Goal: Transaction & Acquisition: Book appointment/travel/reservation

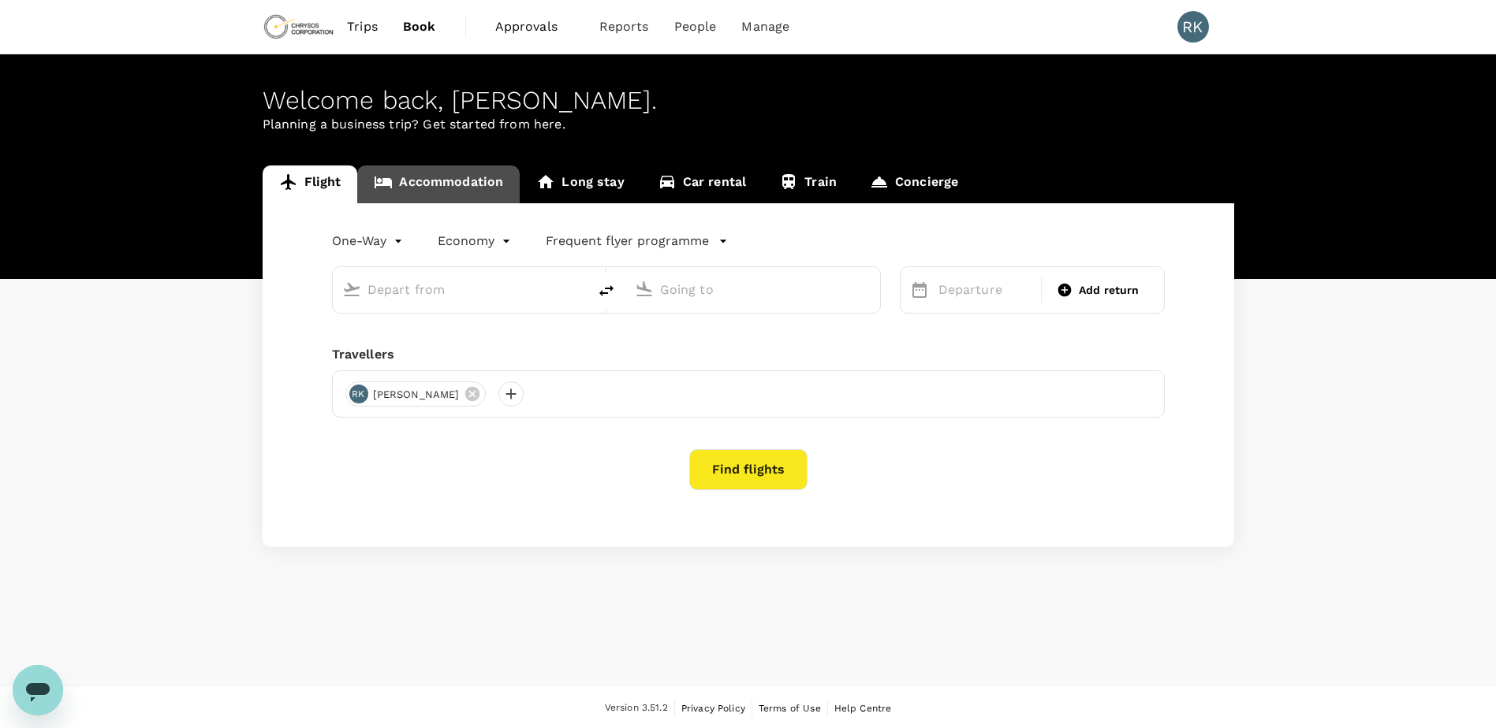
click at [456, 182] on link "Accommodation" at bounding box center [438, 185] width 162 height 38
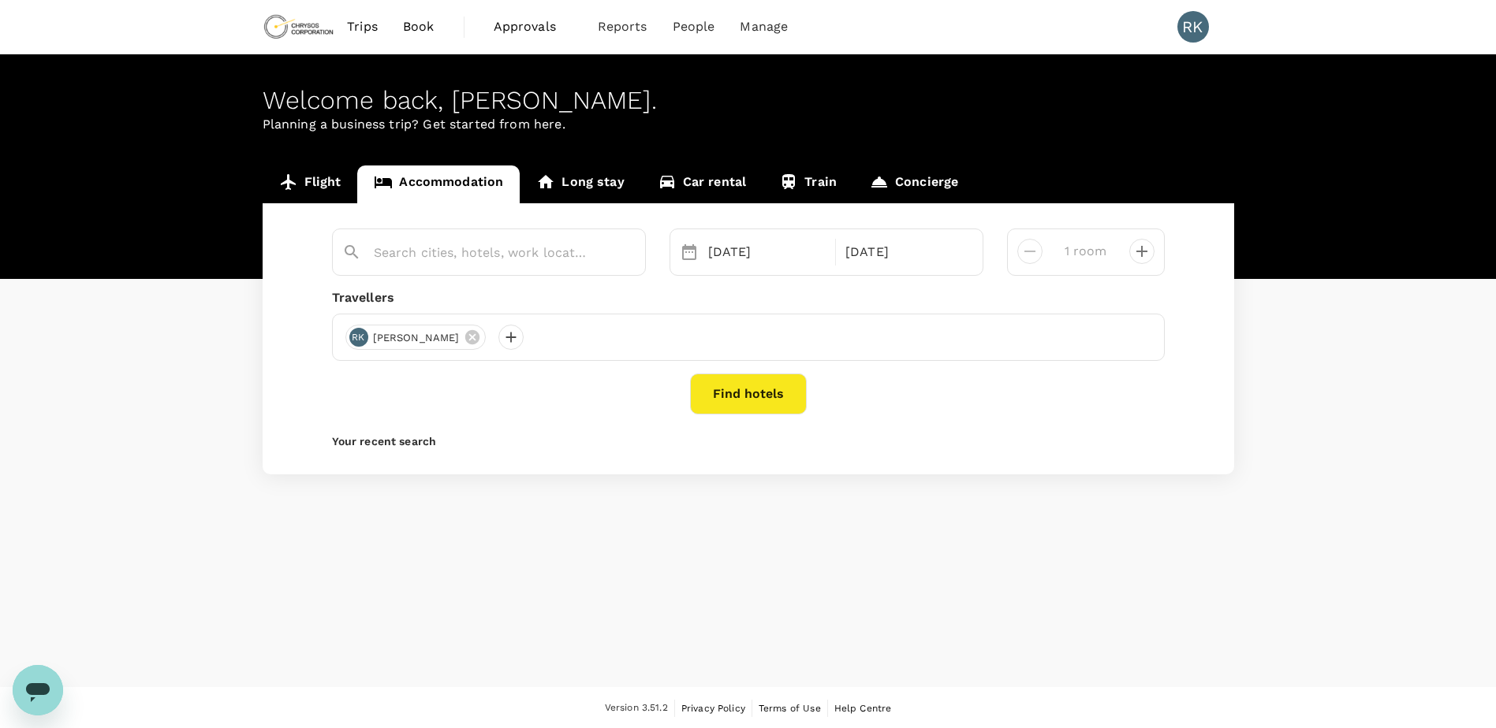
type input "[GEOGRAPHIC_DATA]"
click at [766, 386] on button "Find hotels" at bounding box center [748, 394] width 117 height 41
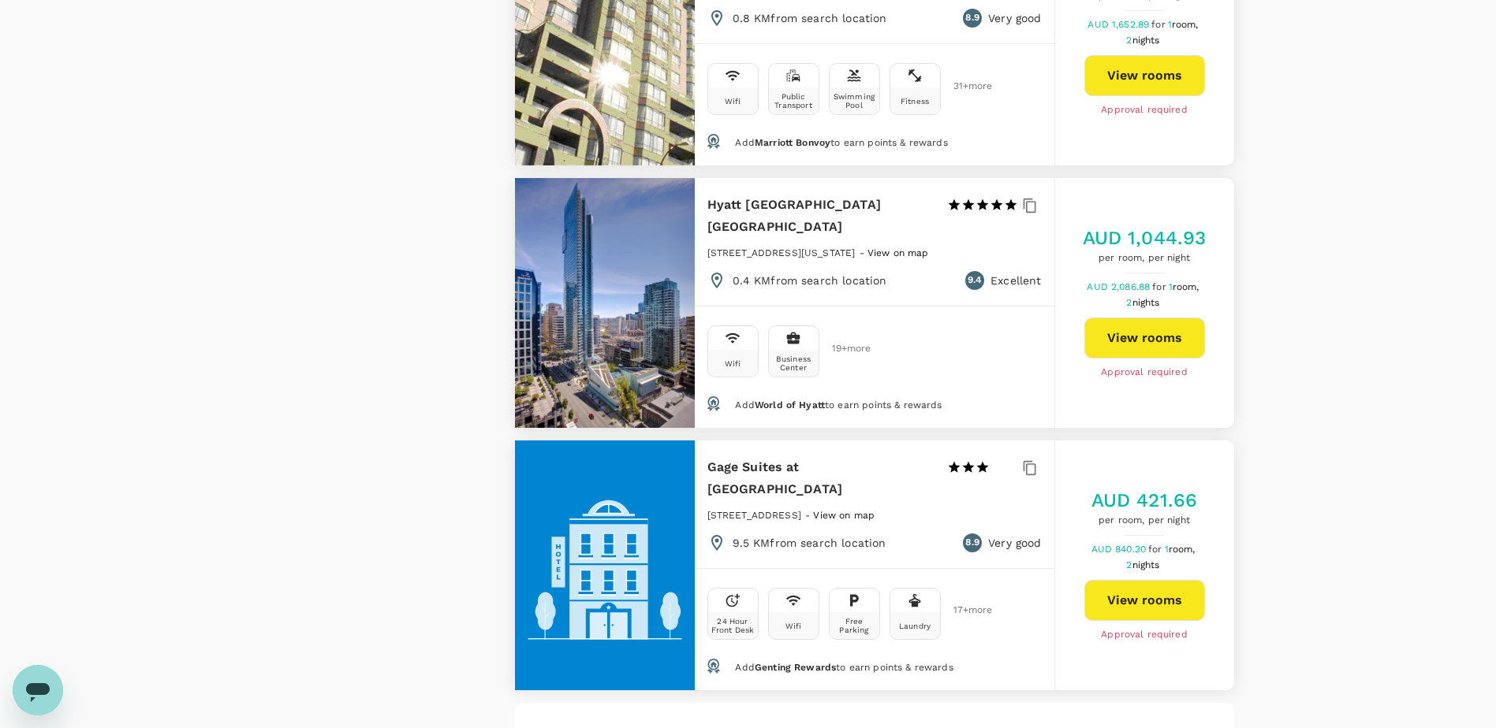
scroll to position [4336, 0]
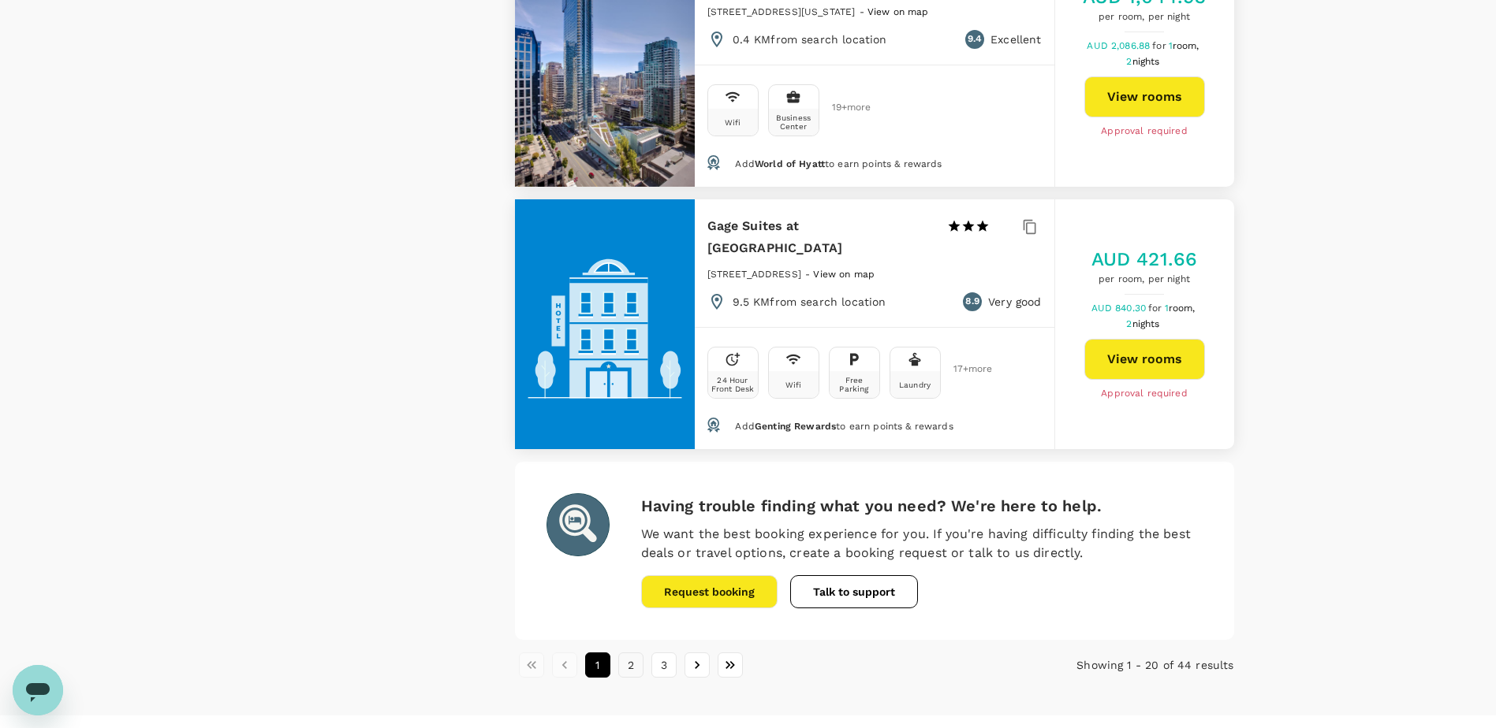
click at [635, 653] on button "2" at bounding box center [630, 665] width 25 height 25
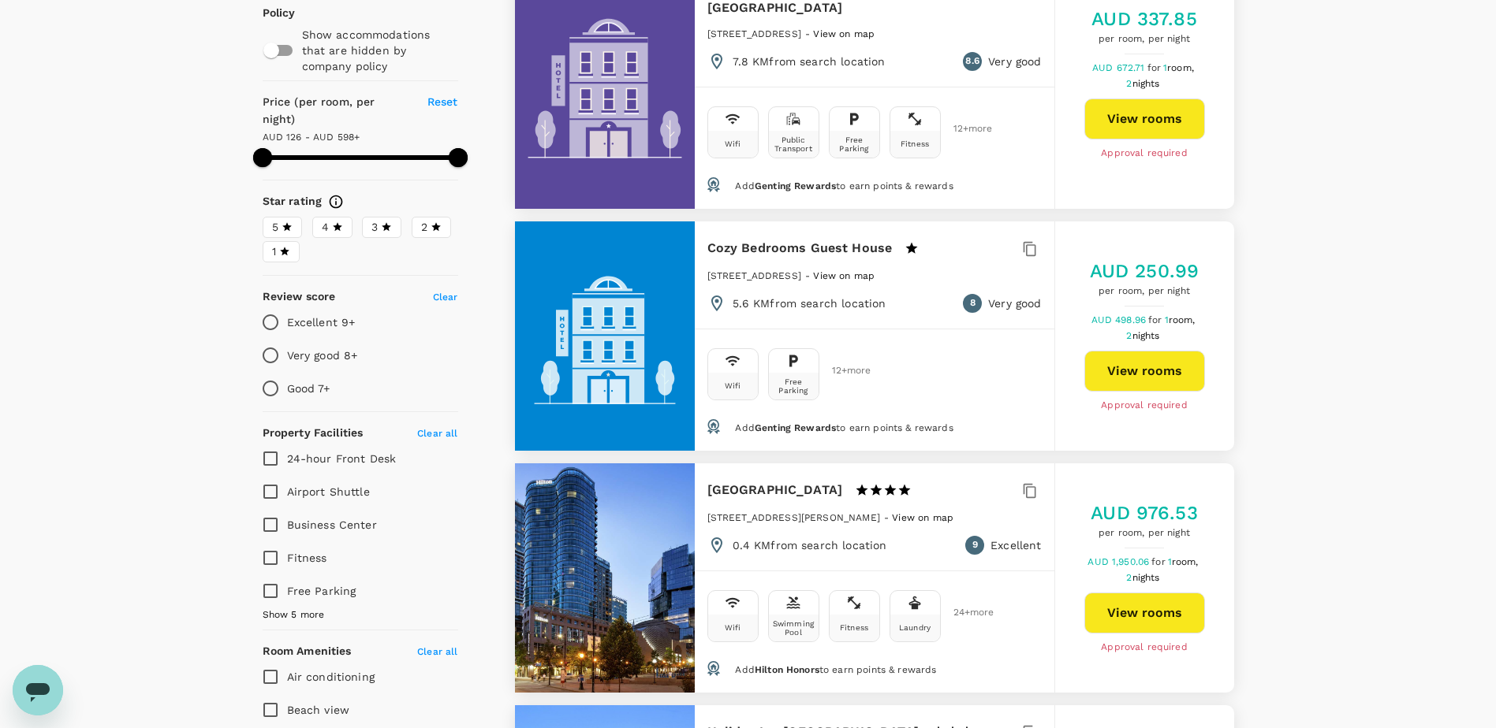
scroll to position [237, 0]
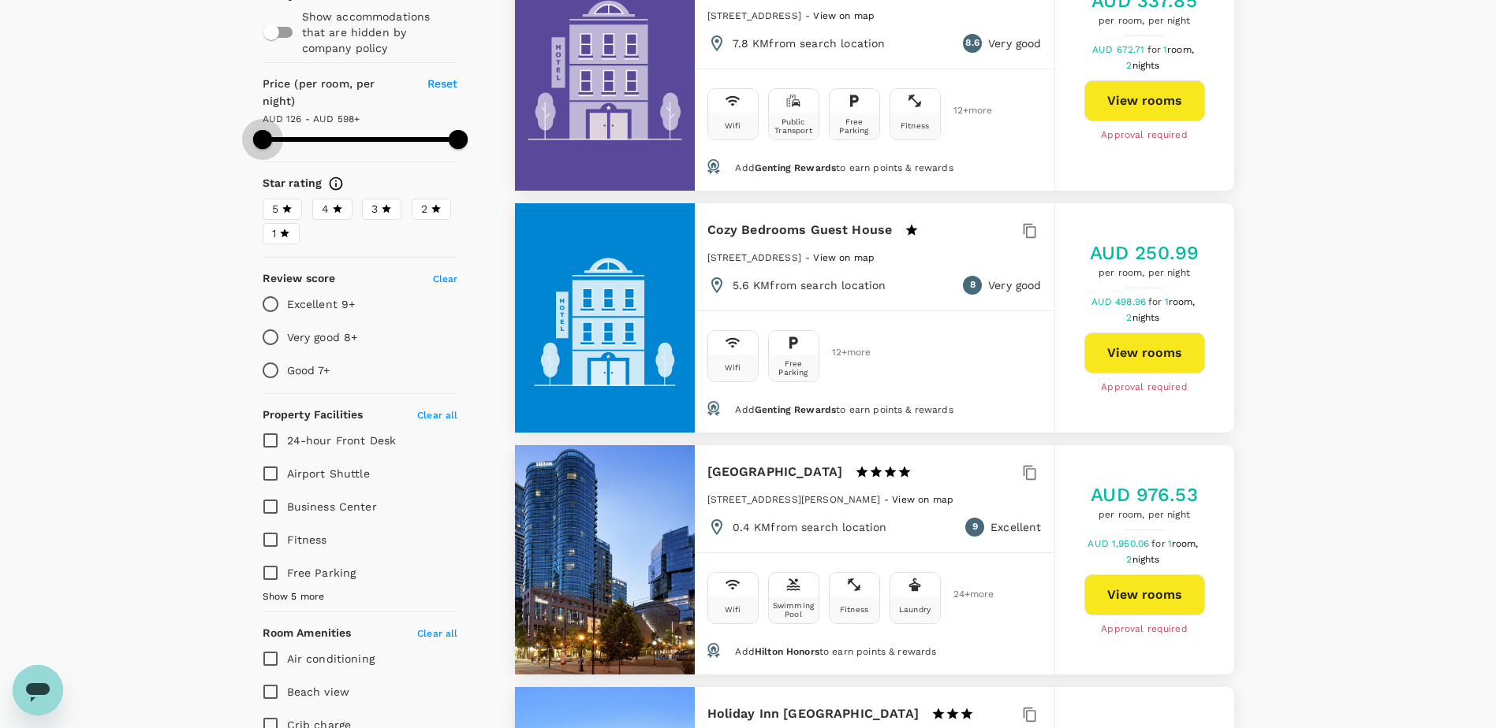
type input "597.28"
type input "140.28"
type input "597.28"
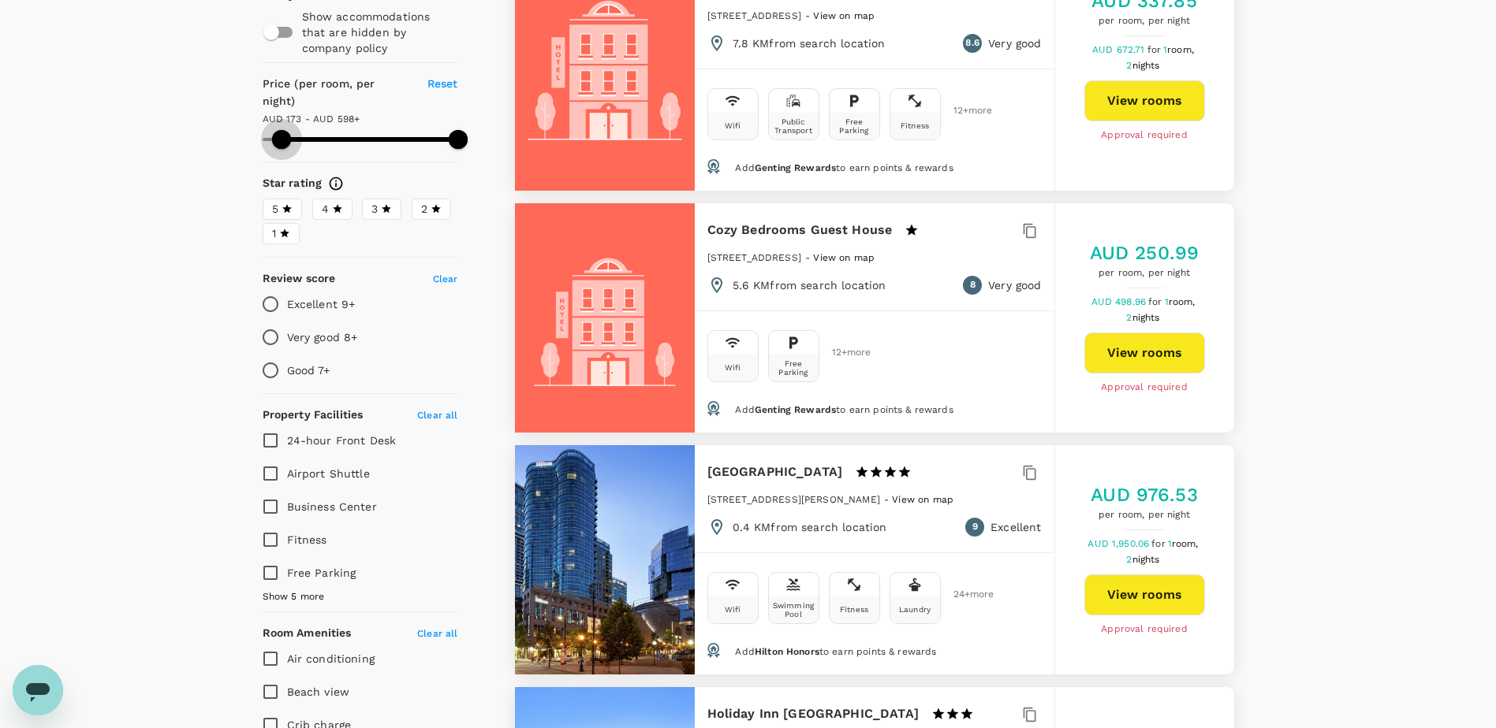
type input "173.28"
type input "597.28"
type input "205.28"
type input "597.28"
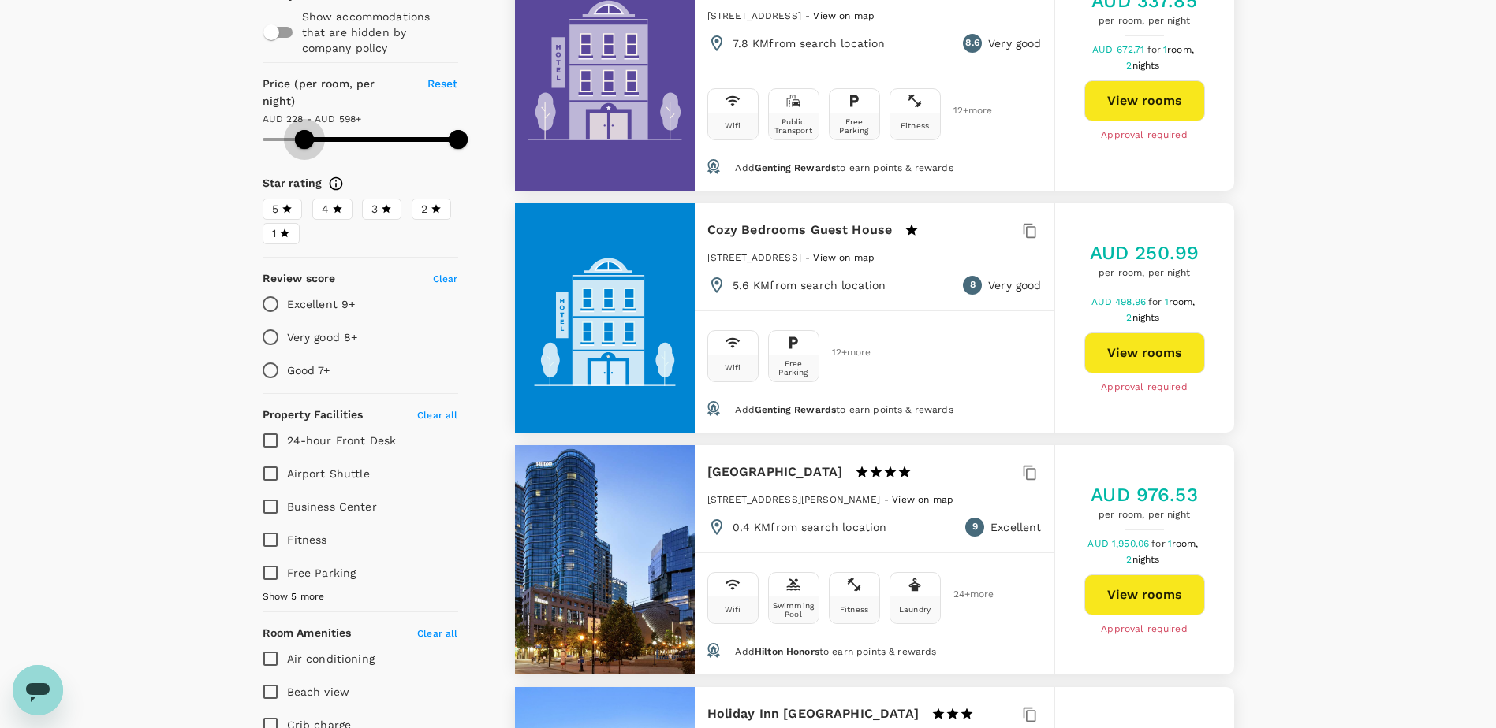
type input "228.28"
type input "597.28"
type input "239.28"
type input "597.28"
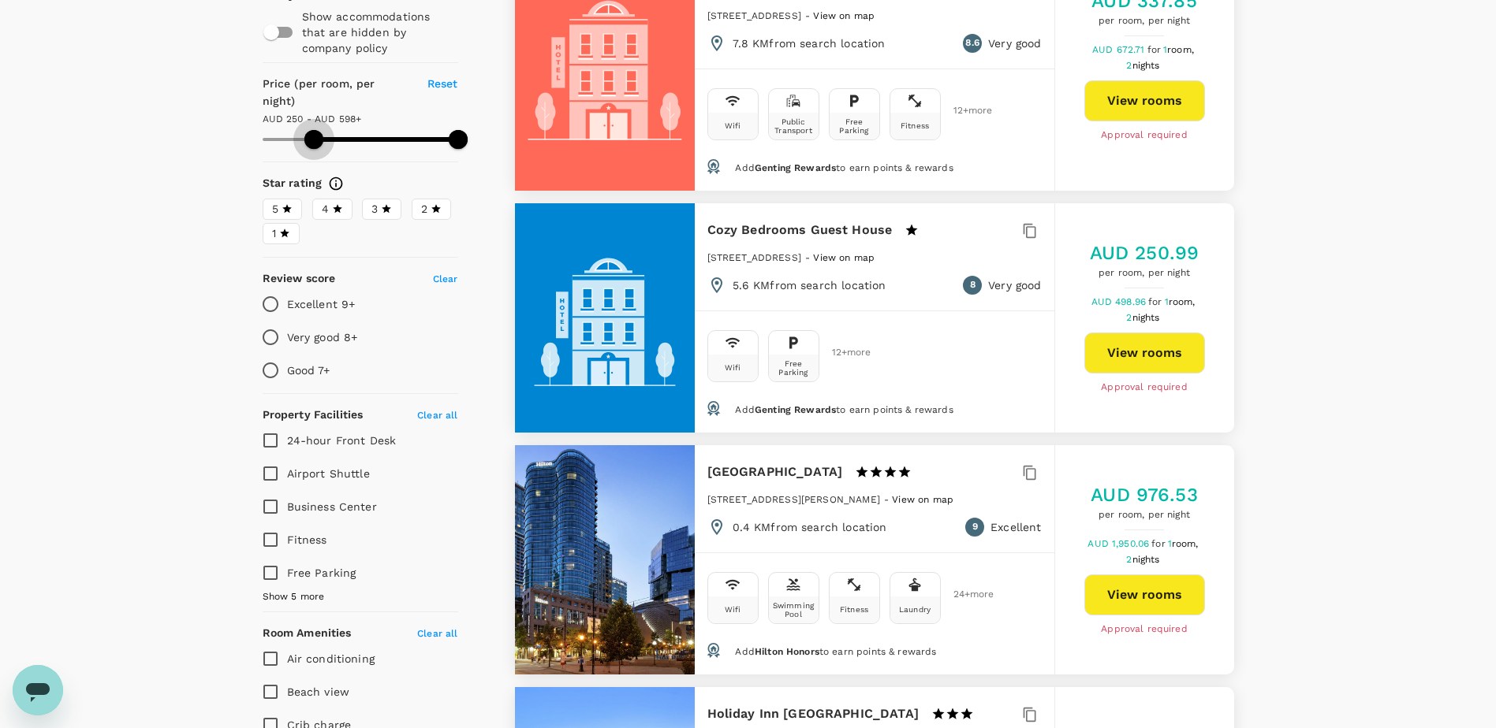
type input "250.28"
type input "597.28"
type input "256.28"
type input "597.28"
type input "256.28"
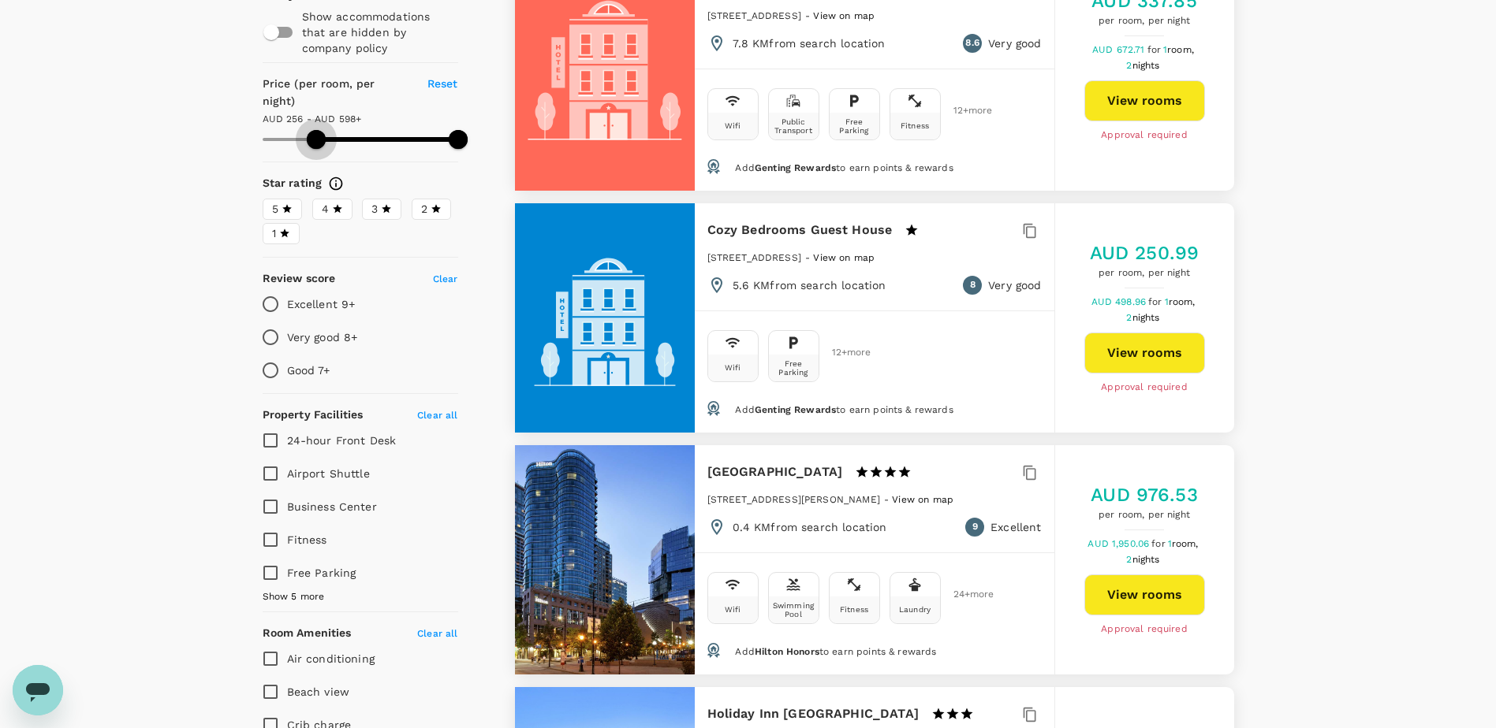
type input "597.28"
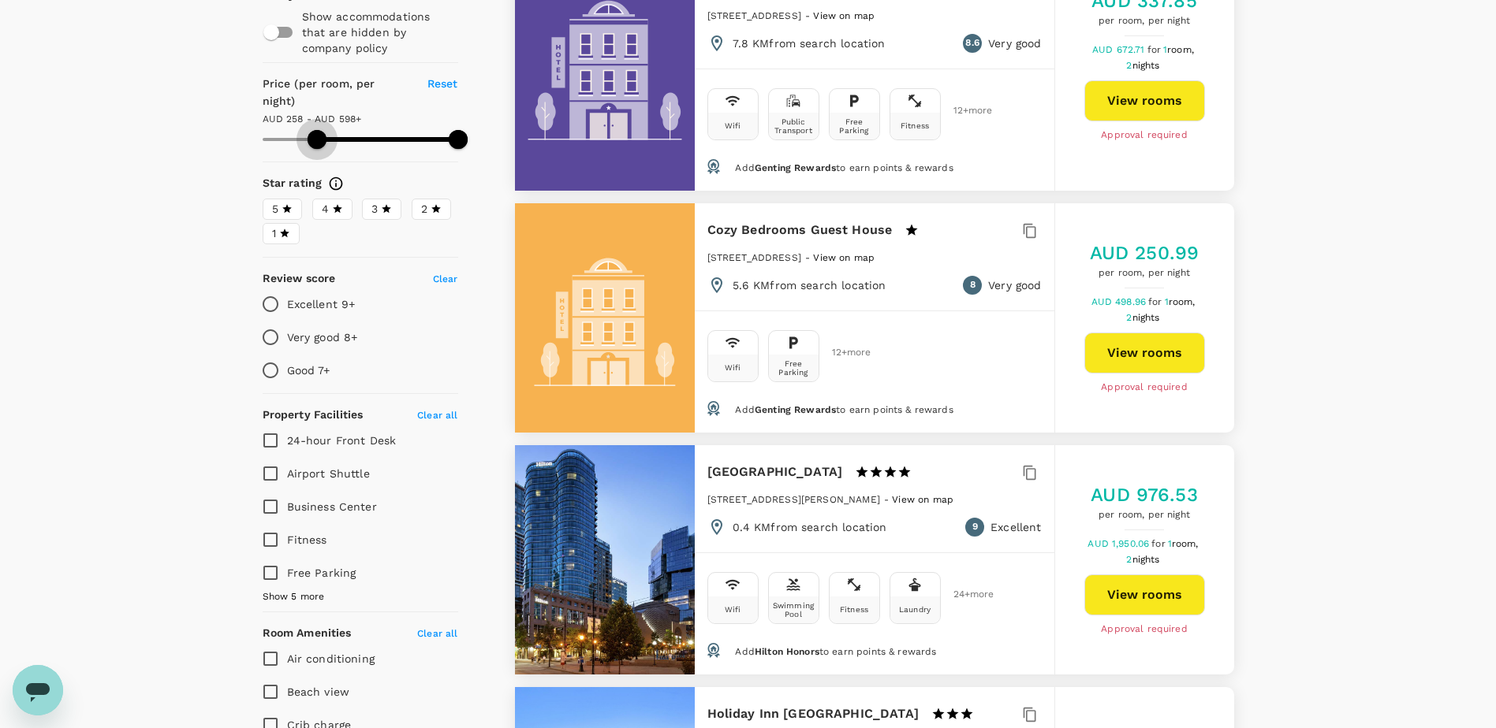
type input "258.28"
type input "597.28"
type input "268.28"
type input "597.28"
type input "268.28"
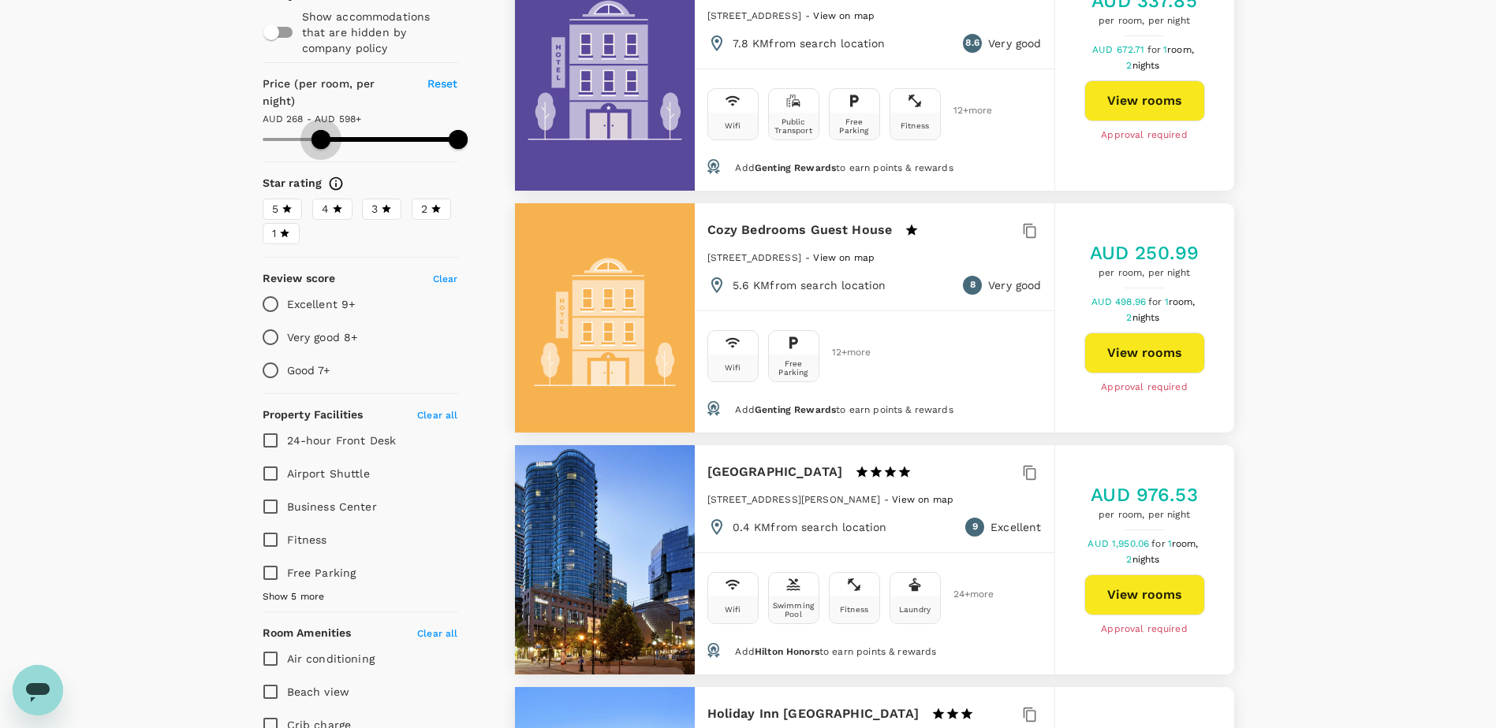
type input "597.28"
type input "270.28"
type input "597.28"
type input "287.28"
type input "597.28"
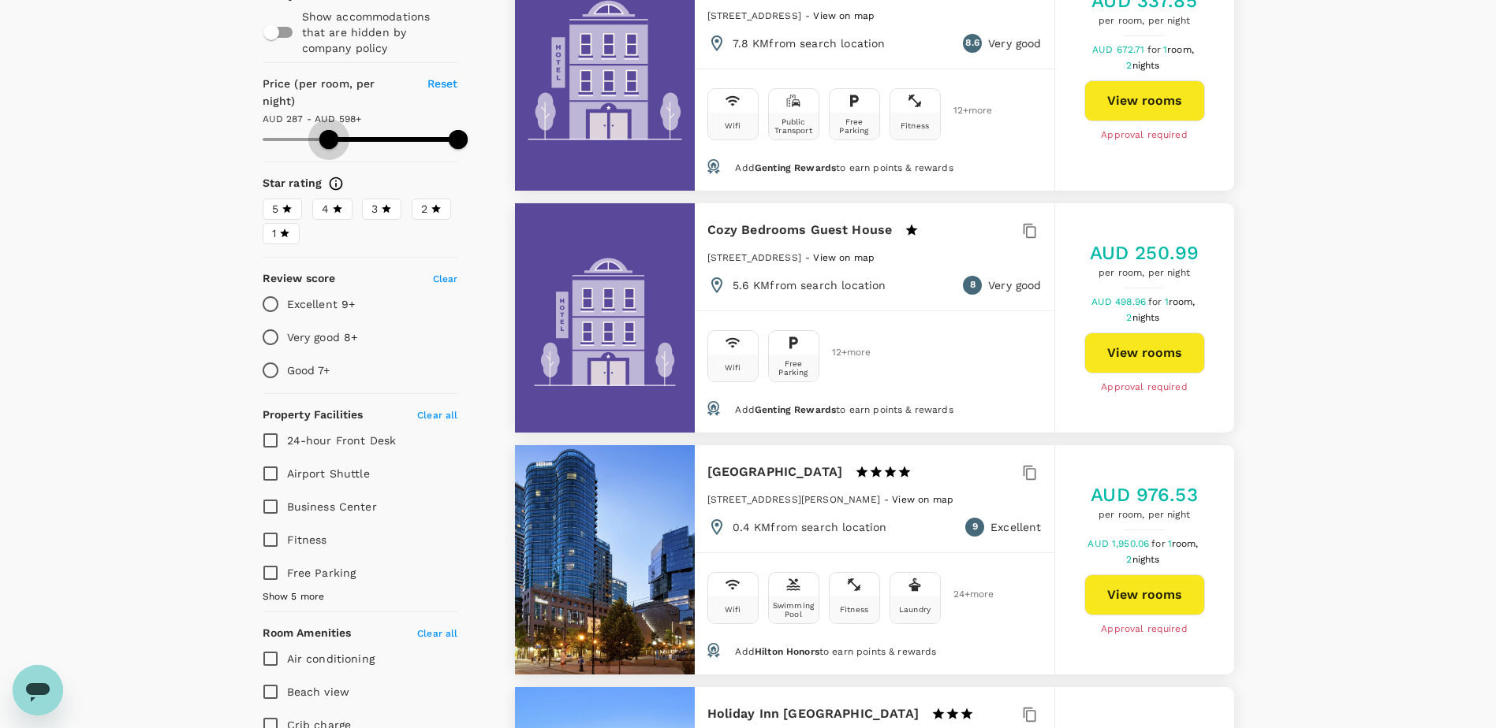
type input "287.28"
type input "597.28"
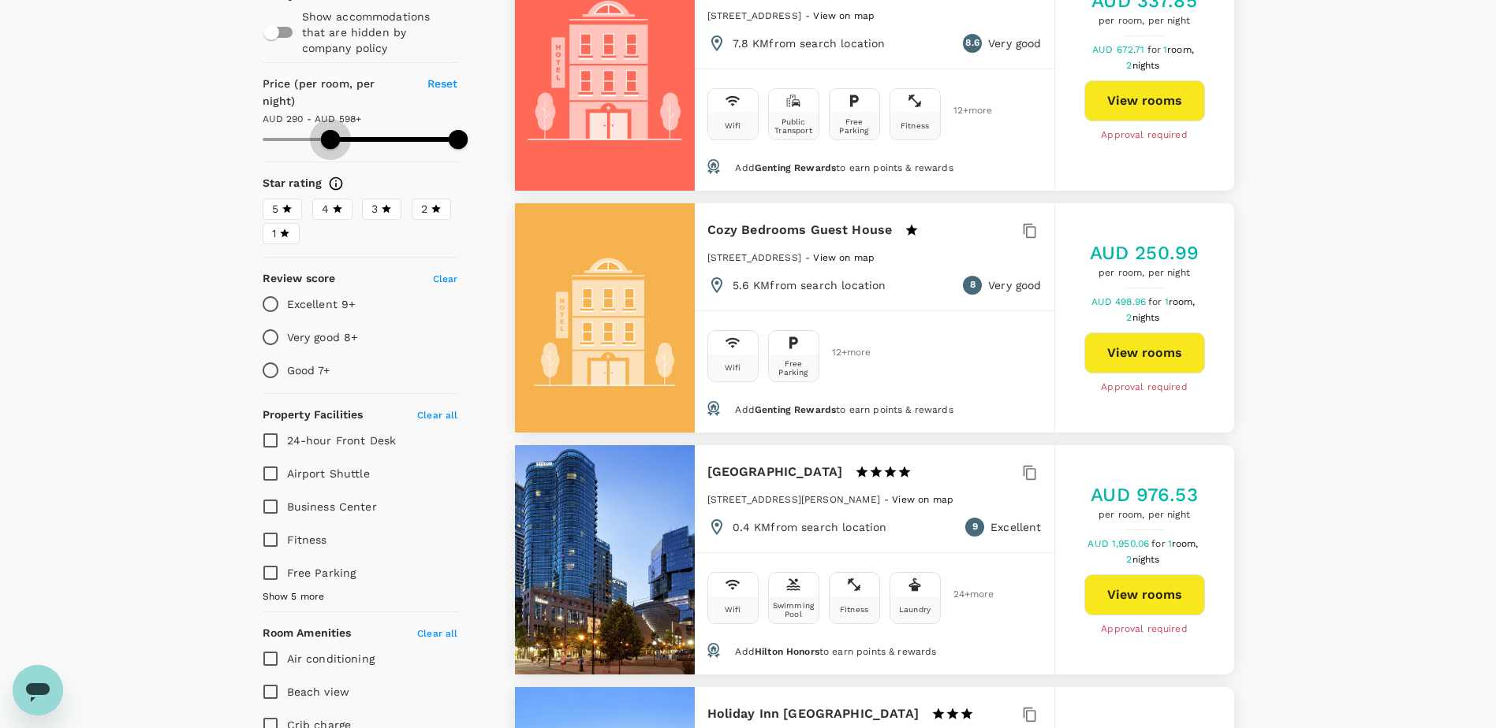
type input "290.28"
type input "597.28"
type input "302.28"
type input "597.28"
type input "302.28"
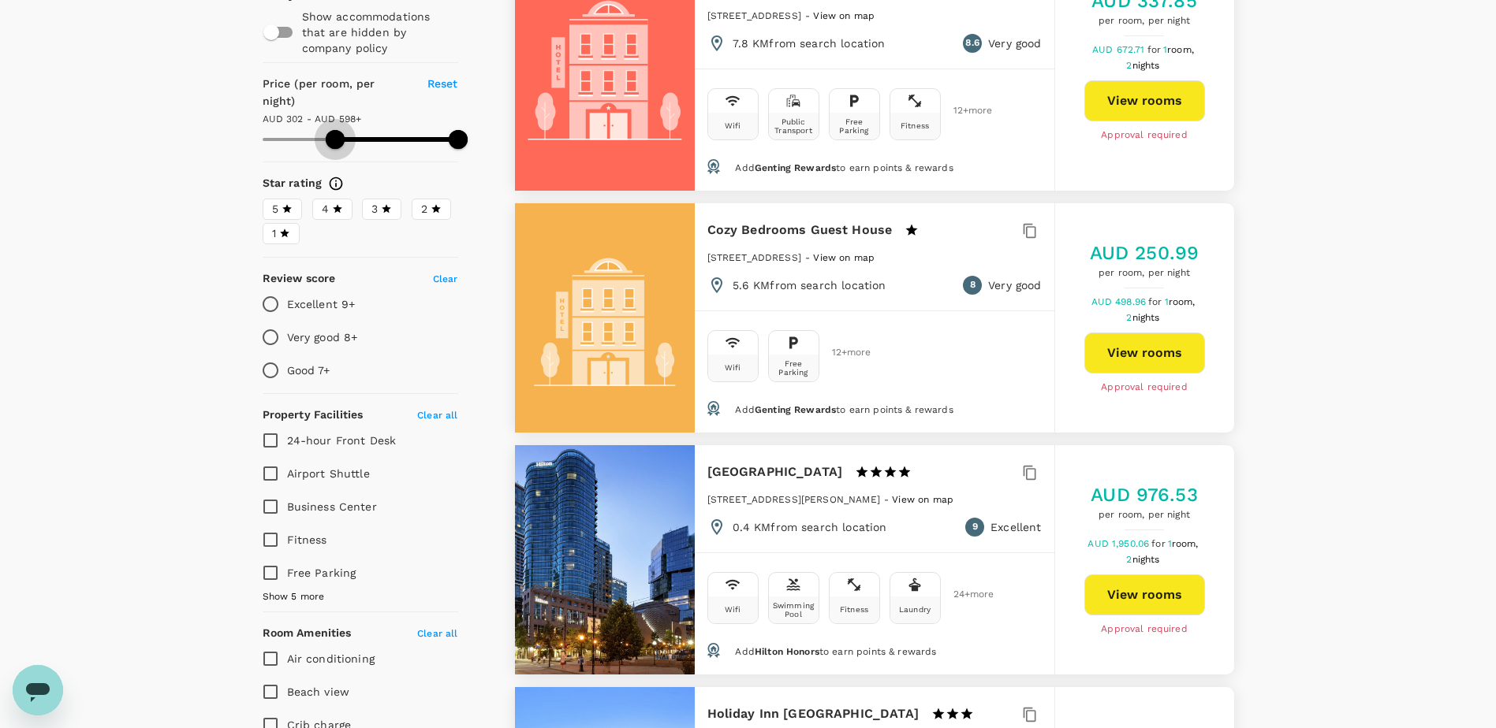
type input "597.28"
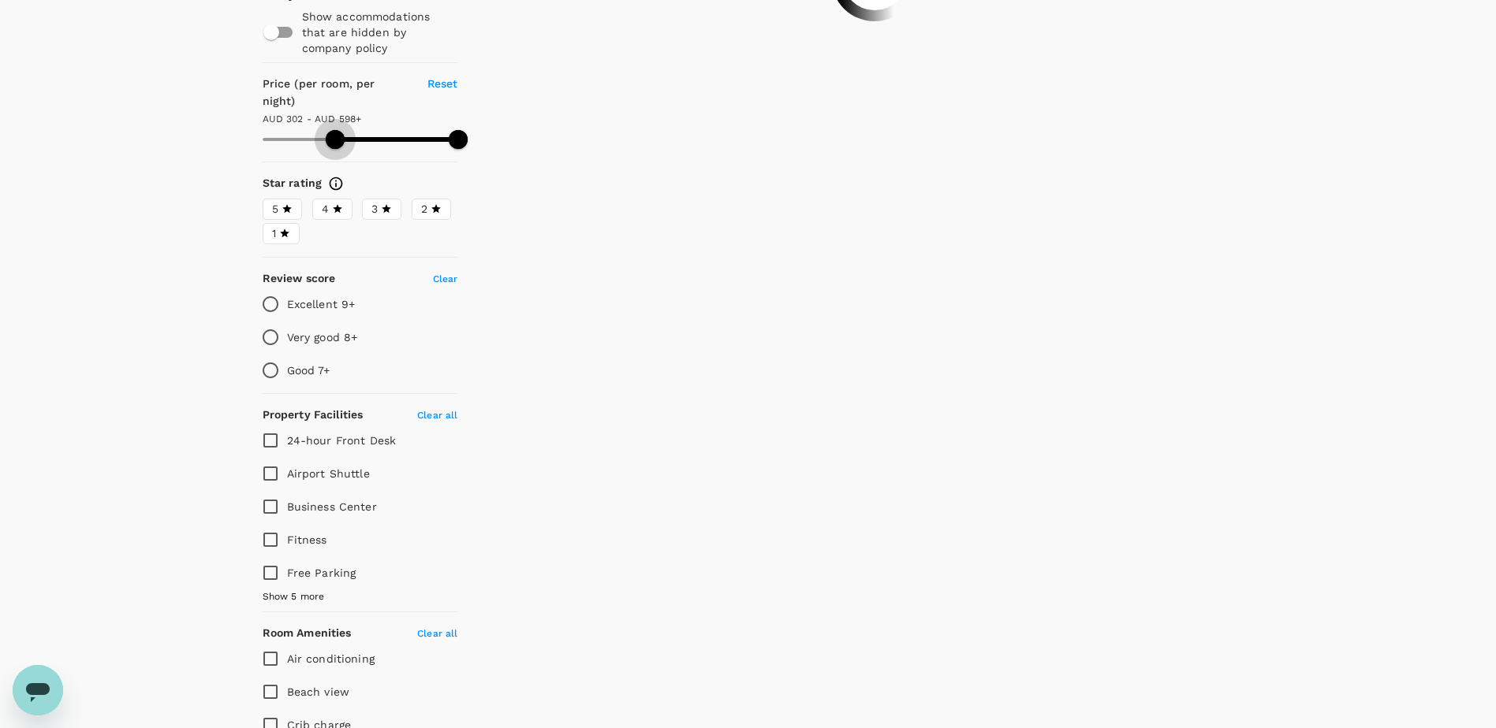
drag, startPoint x: 257, startPoint y: 121, endPoint x: 335, endPoint y: 120, distance: 78.1
click at [335, 130] on span at bounding box center [335, 139] width 19 height 19
type input "302.28"
type input "597.28"
type input "302.28"
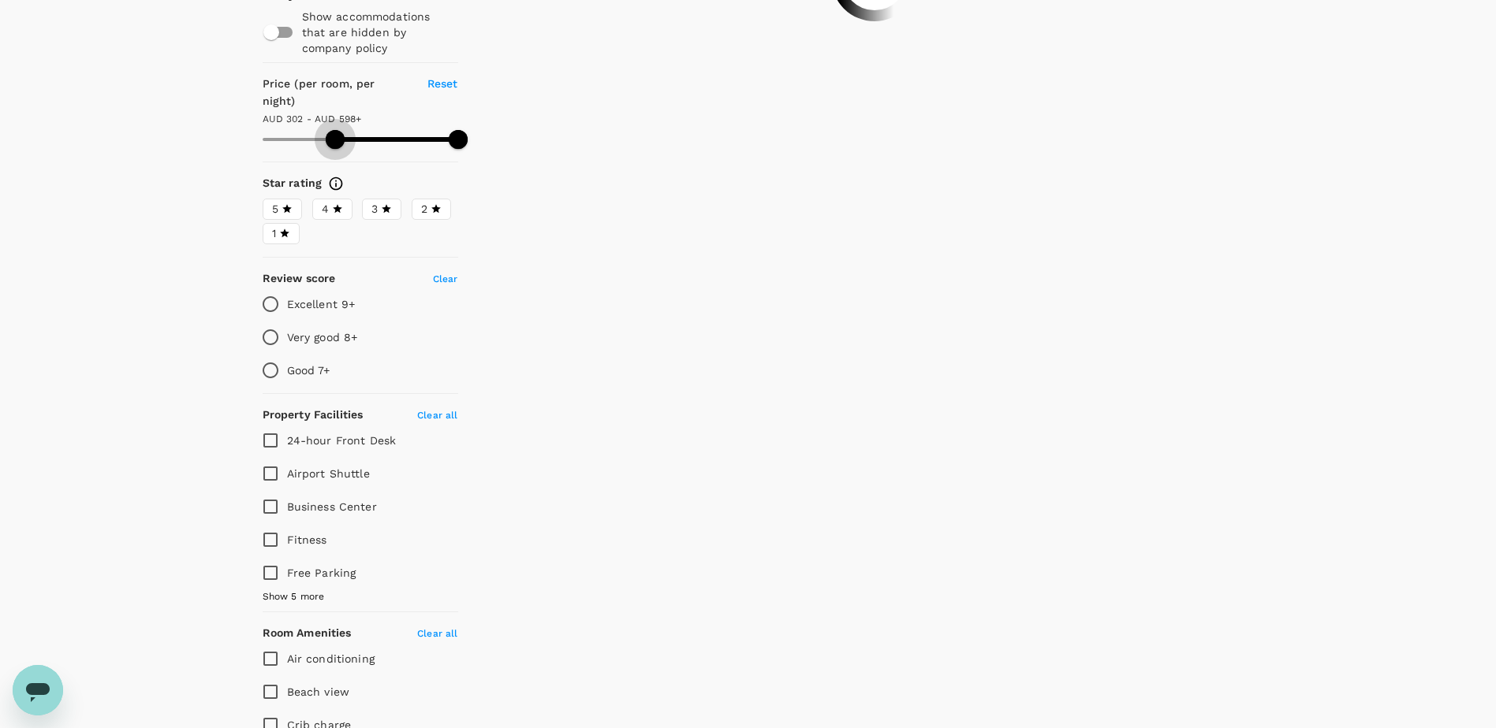
type input "597.28"
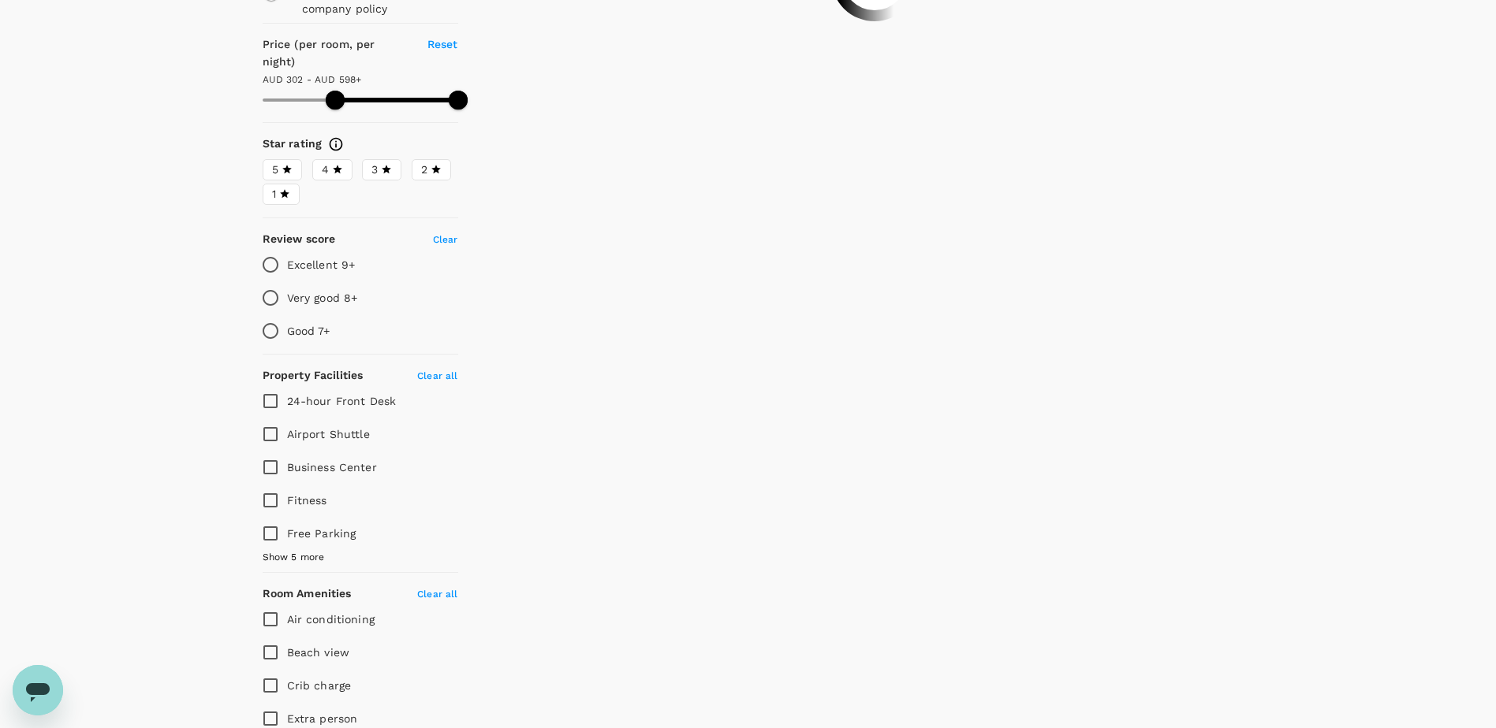
type input "302.28"
type input "597.28"
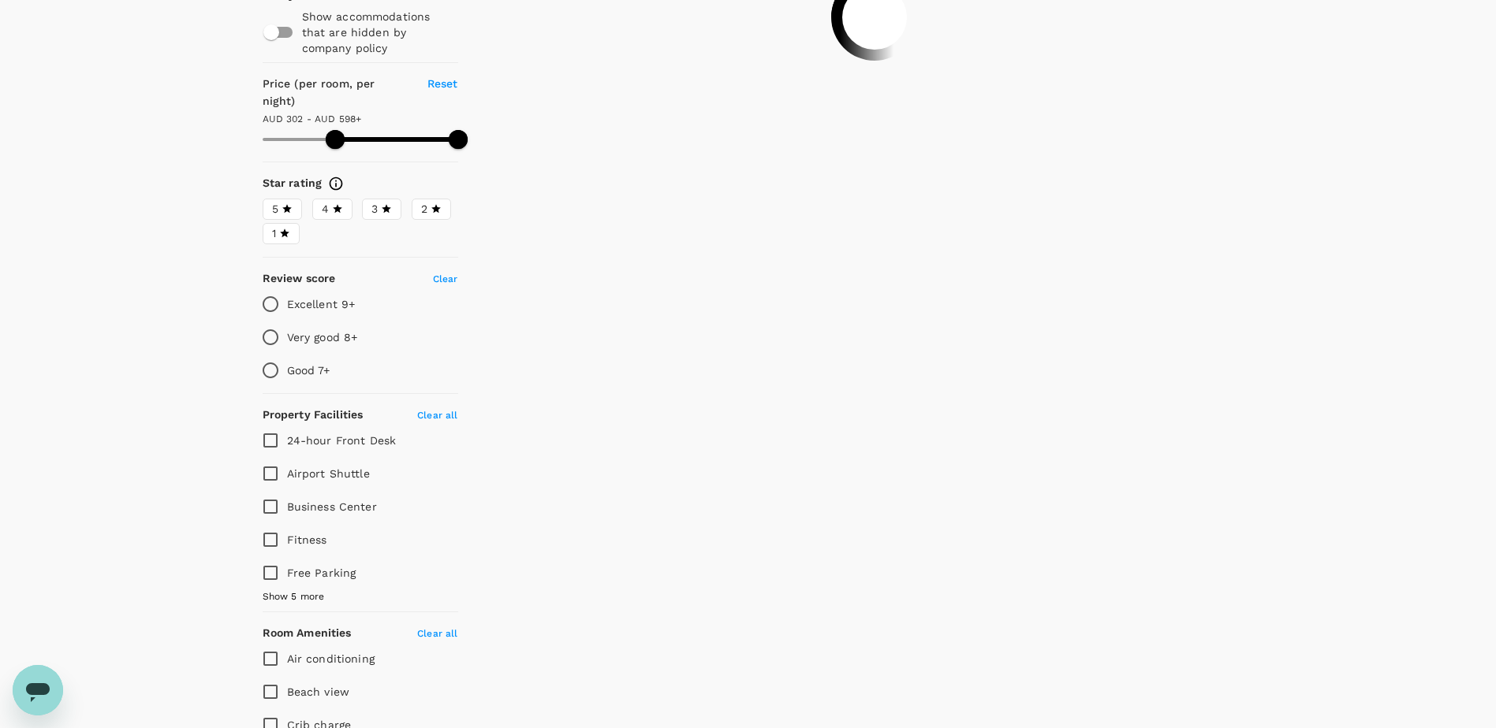
type input "302.28"
type input "597.28"
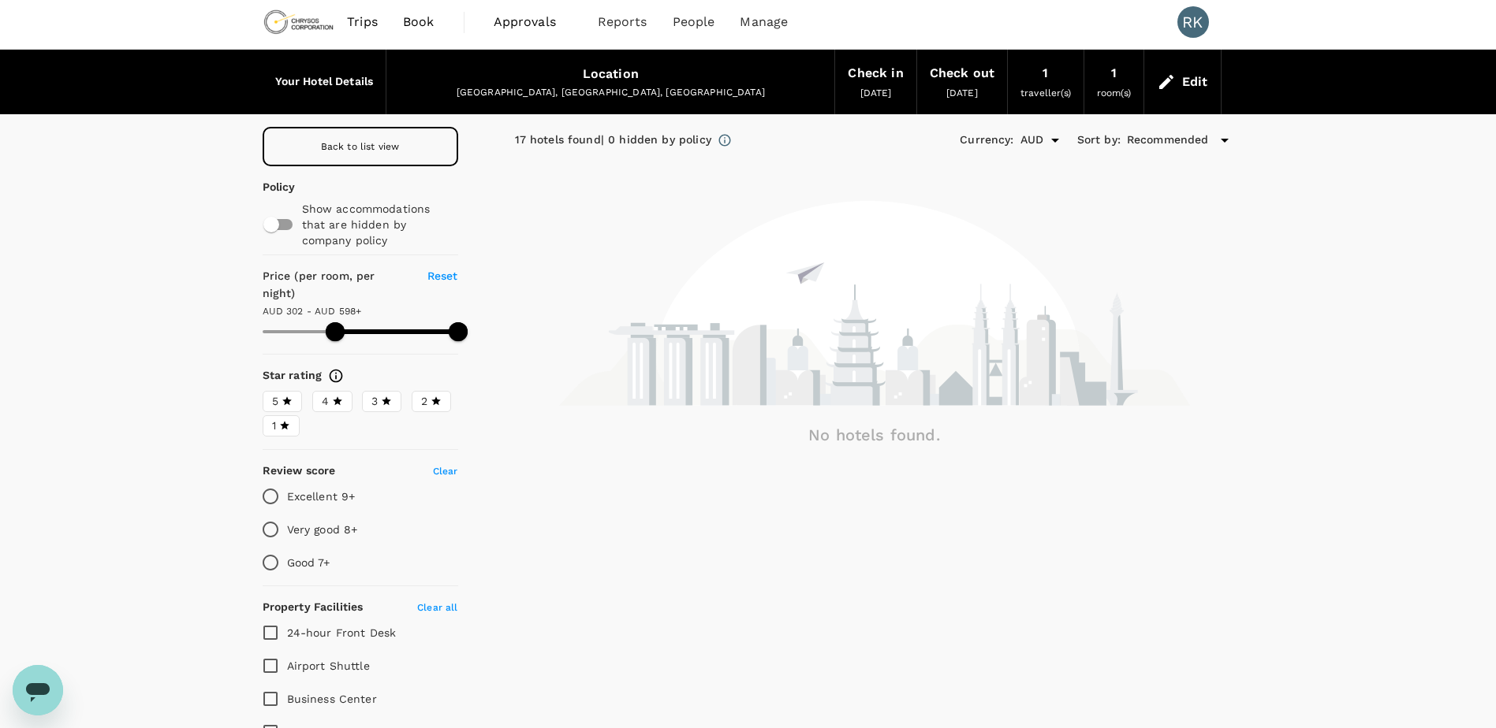
scroll to position [0, 0]
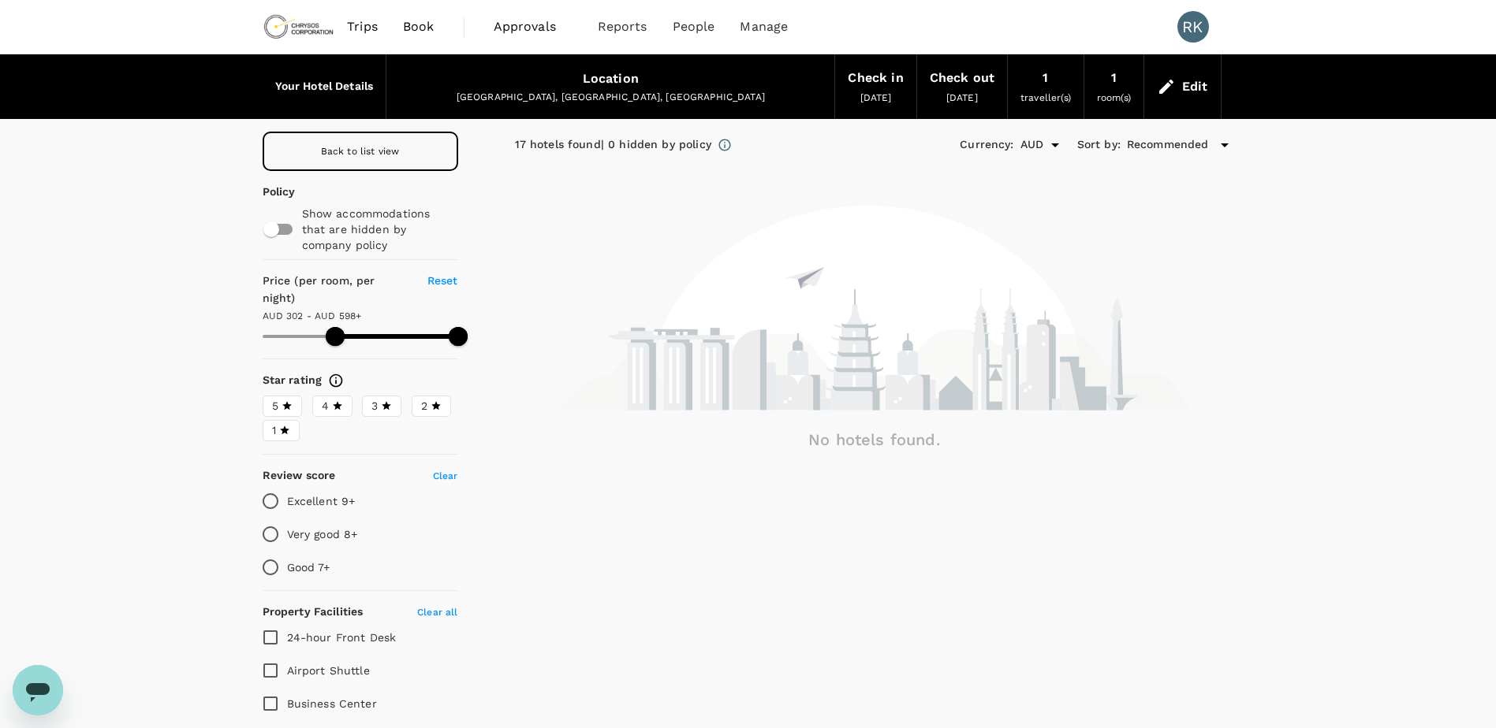
type input "302.28"
type input "597.28"
type input "306.28"
type input "597.28"
type input "306.28"
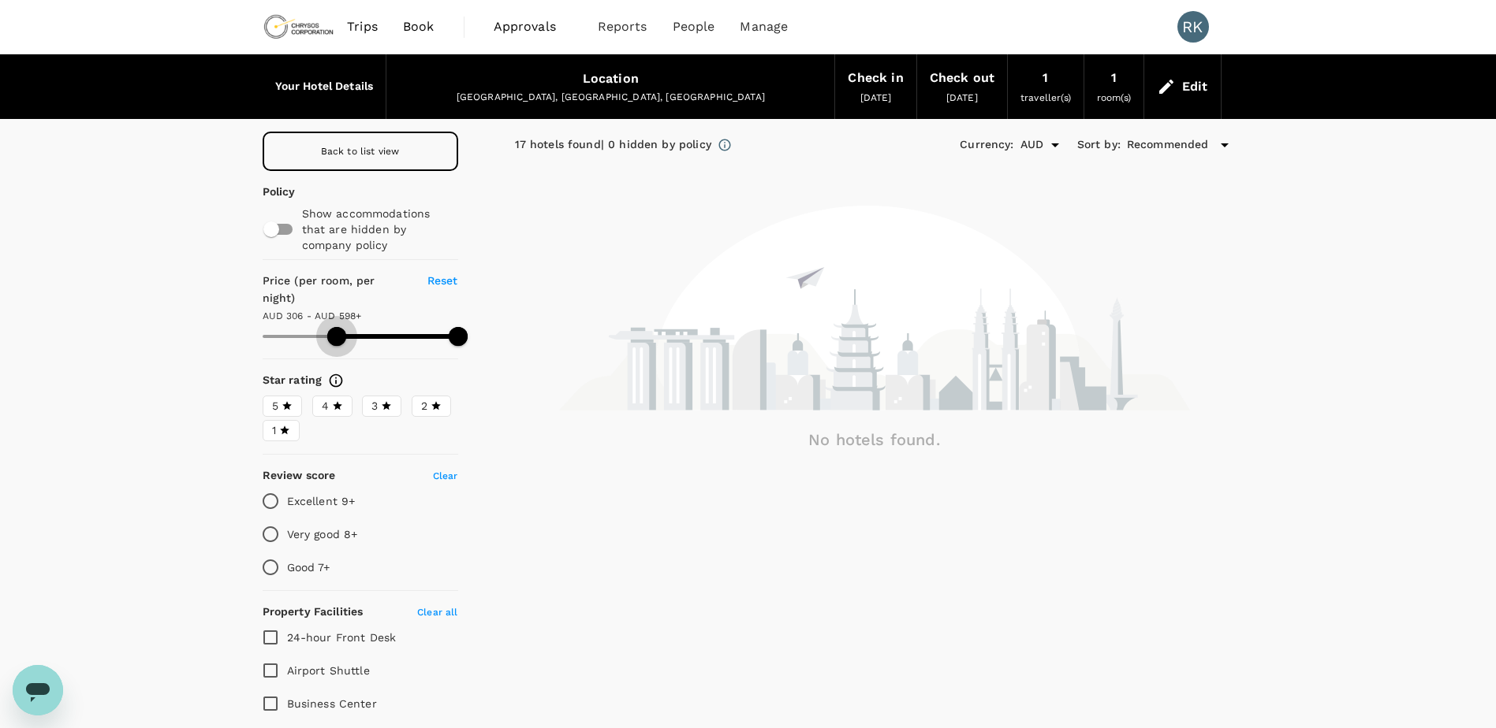
type input "597.28"
type input "304.28"
type input "597.28"
type input "300.28"
type input "597.28"
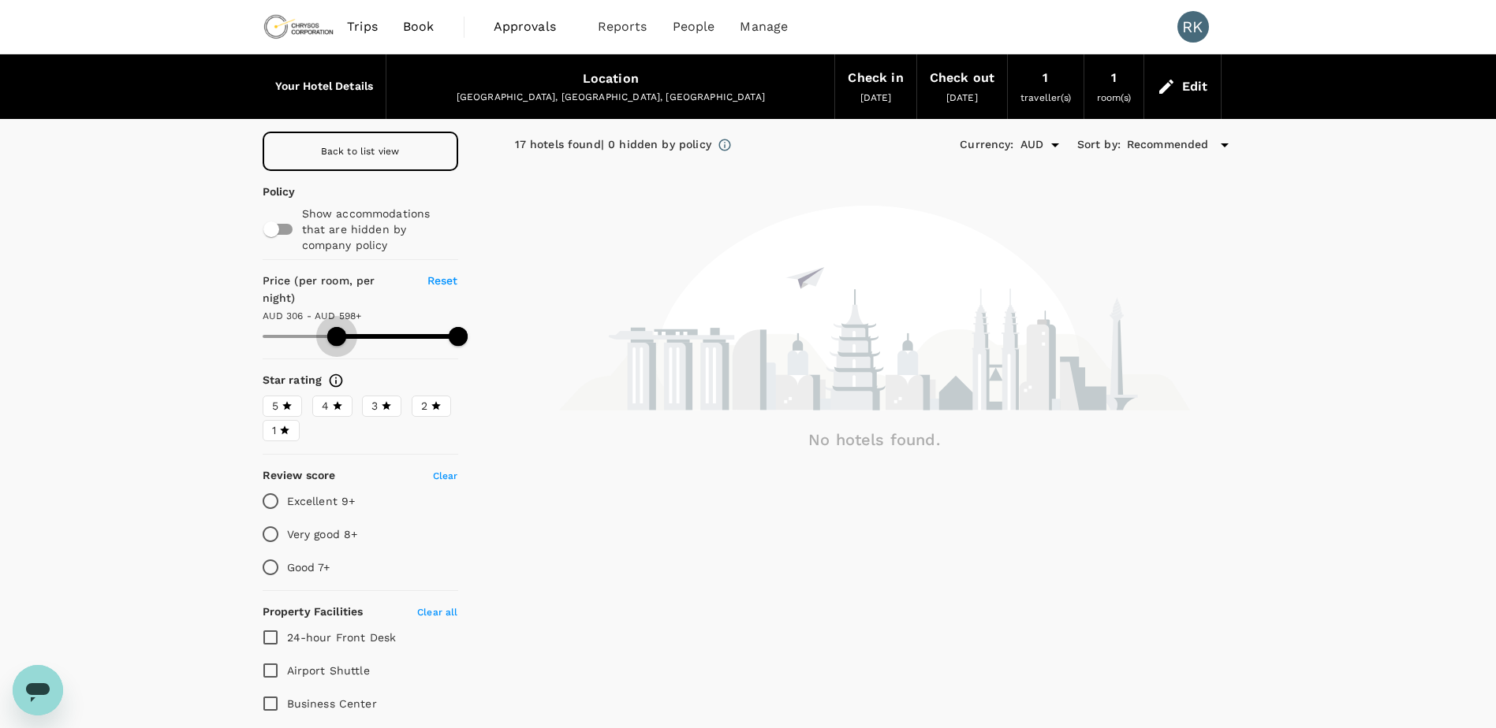
type input "296.28"
type input "597.28"
type input "292.28"
type input "597.28"
type input "292.28"
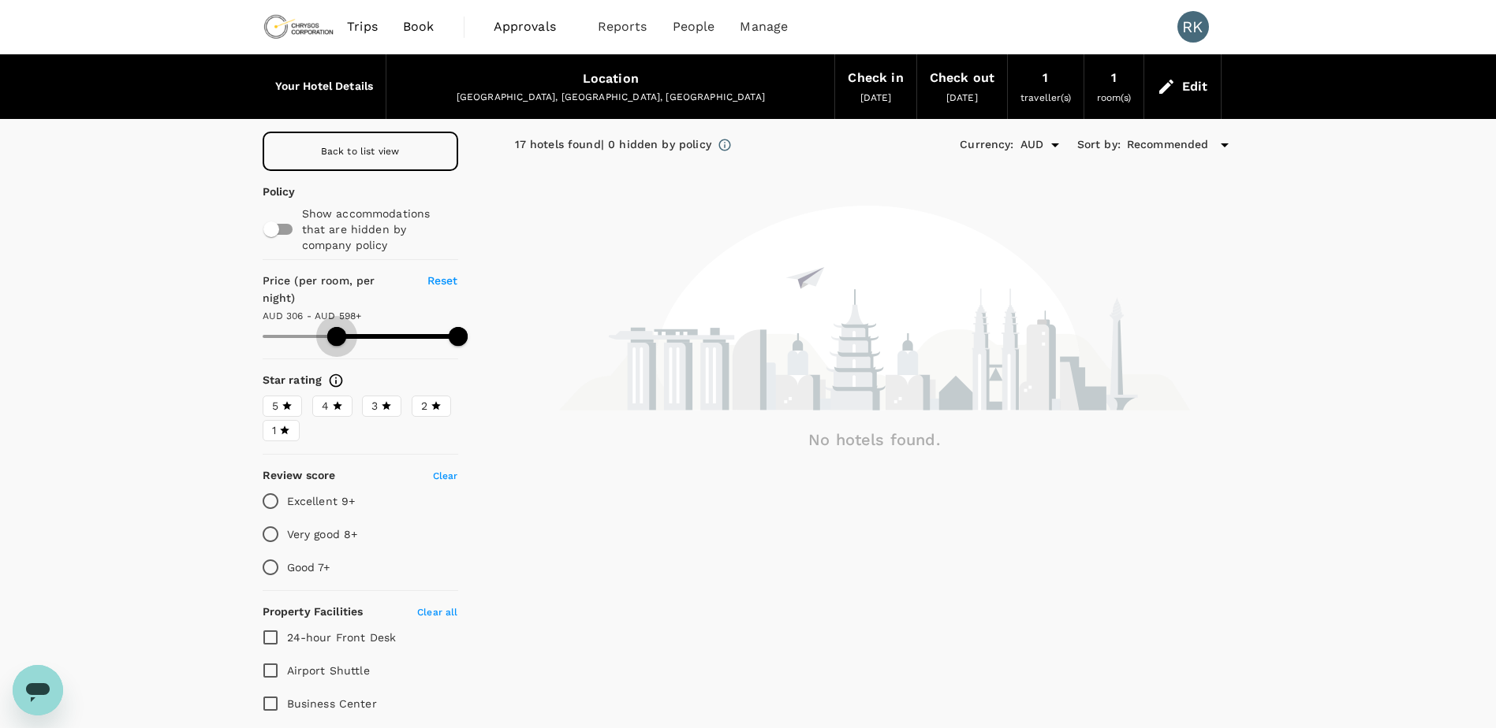
type input "597.28"
type input "290.28"
type input "597.28"
type input "285.28"
type input "597.28"
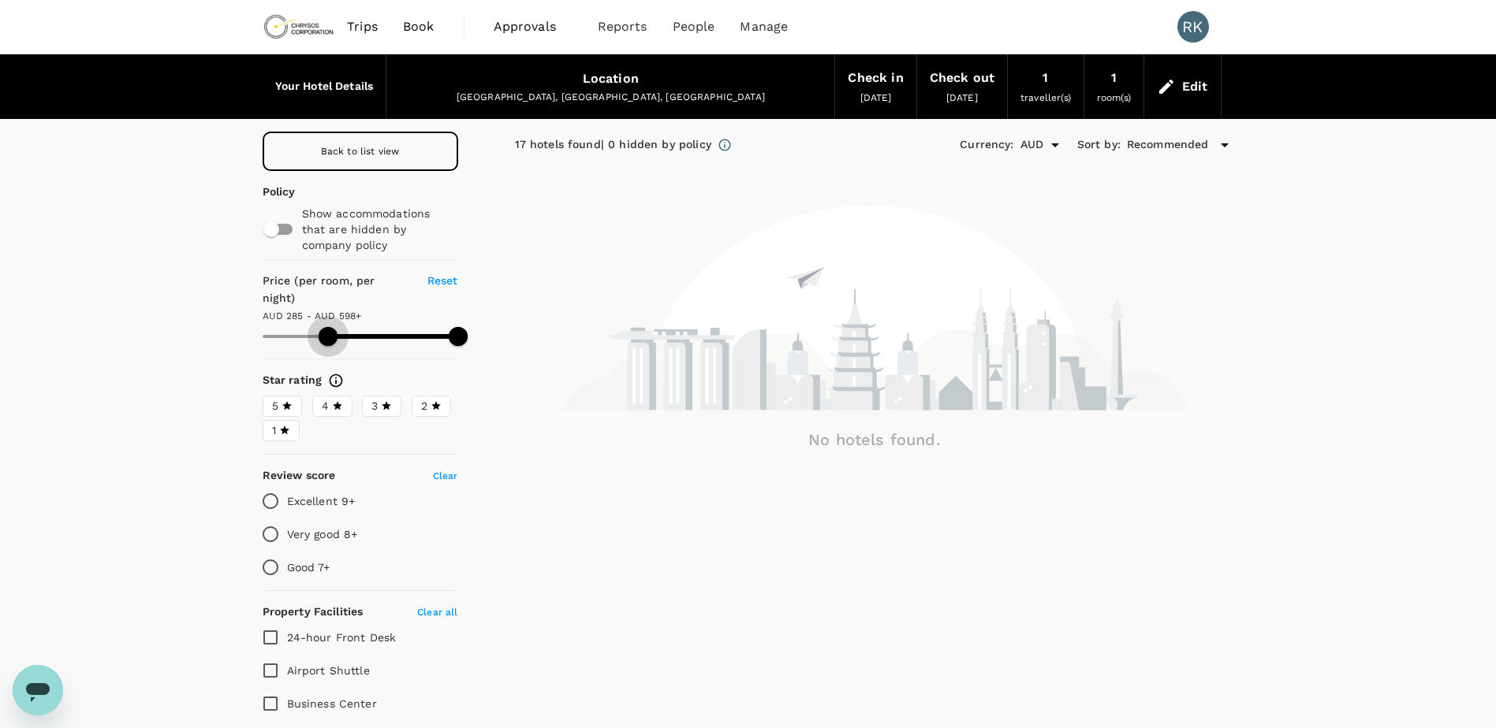
type input "281.28"
type input "597.28"
type input "275.28"
type input "597.28"
type input "275.28"
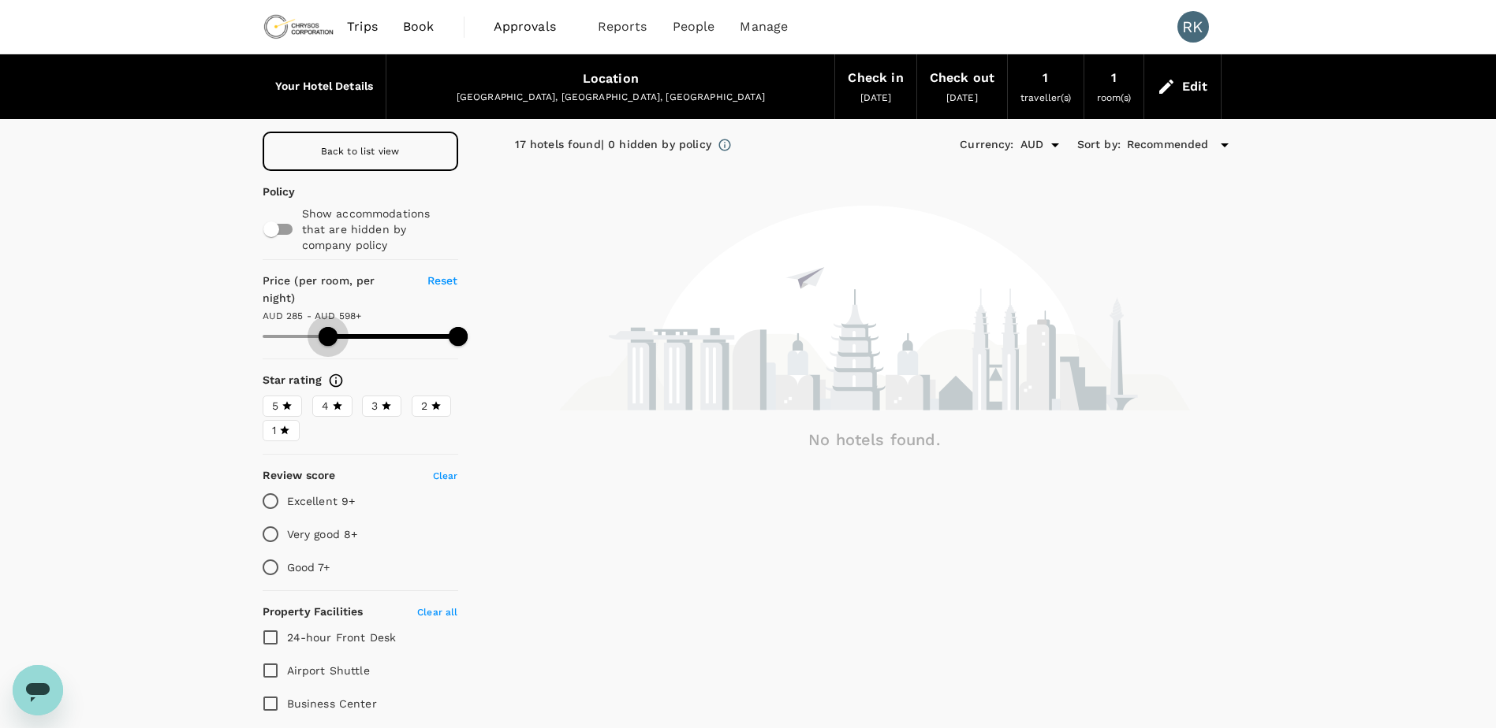
type input "597.28"
type input "273.28"
type input "597.28"
drag, startPoint x: 337, startPoint y: 326, endPoint x: 323, endPoint y: 326, distance: 13.4
click at [323, 327] on span at bounding box center [323, 336] width 19 height 19
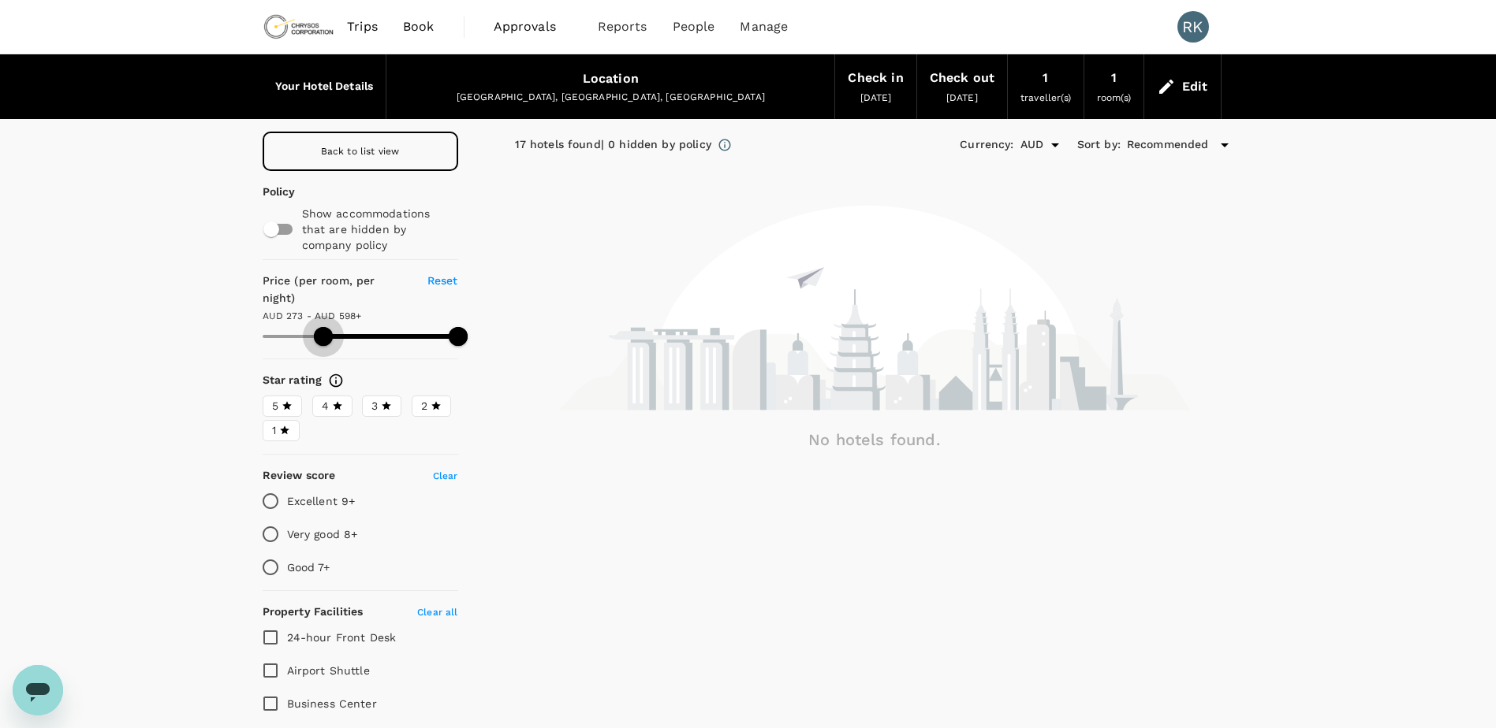
type input "273.28"
type input "597.28"
type input "273.28"
type input "597.28"
type input "273.28"
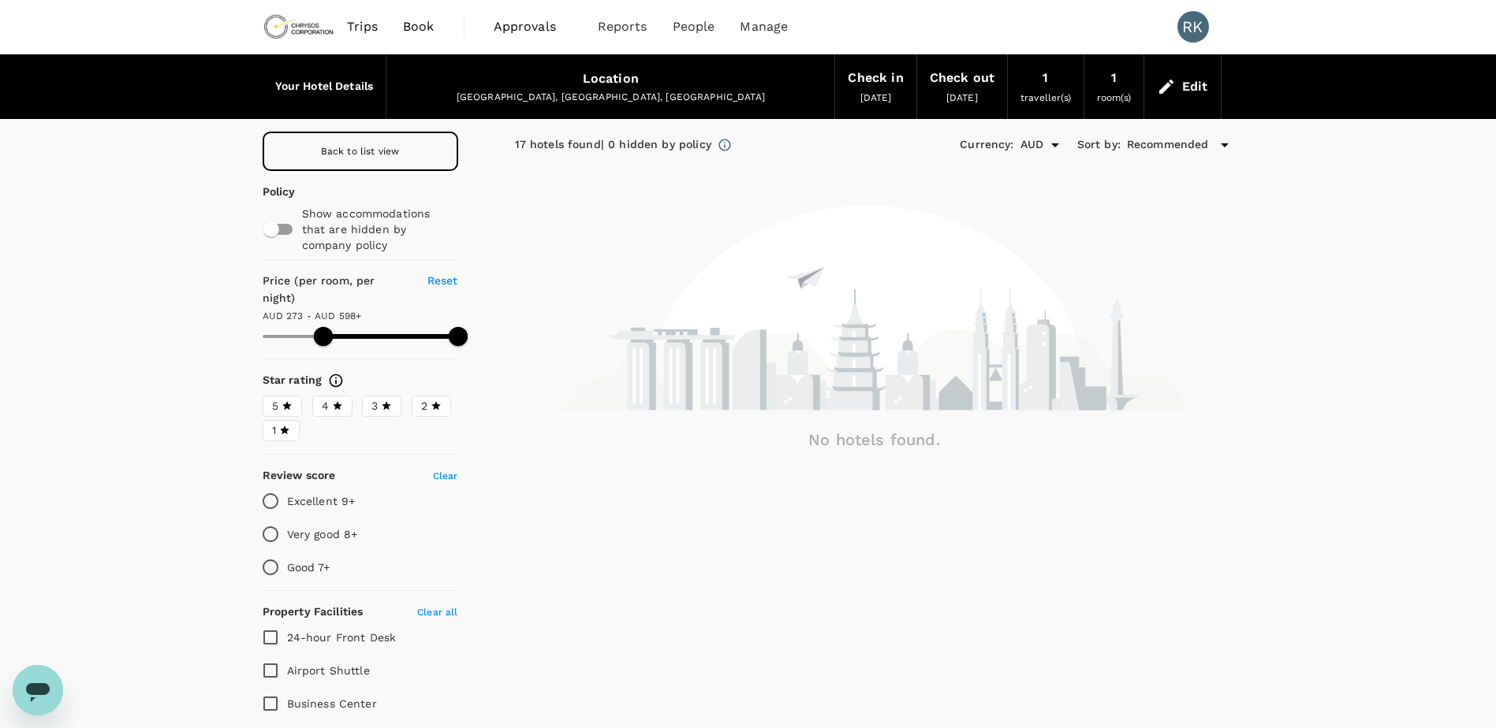
type input "597.28"
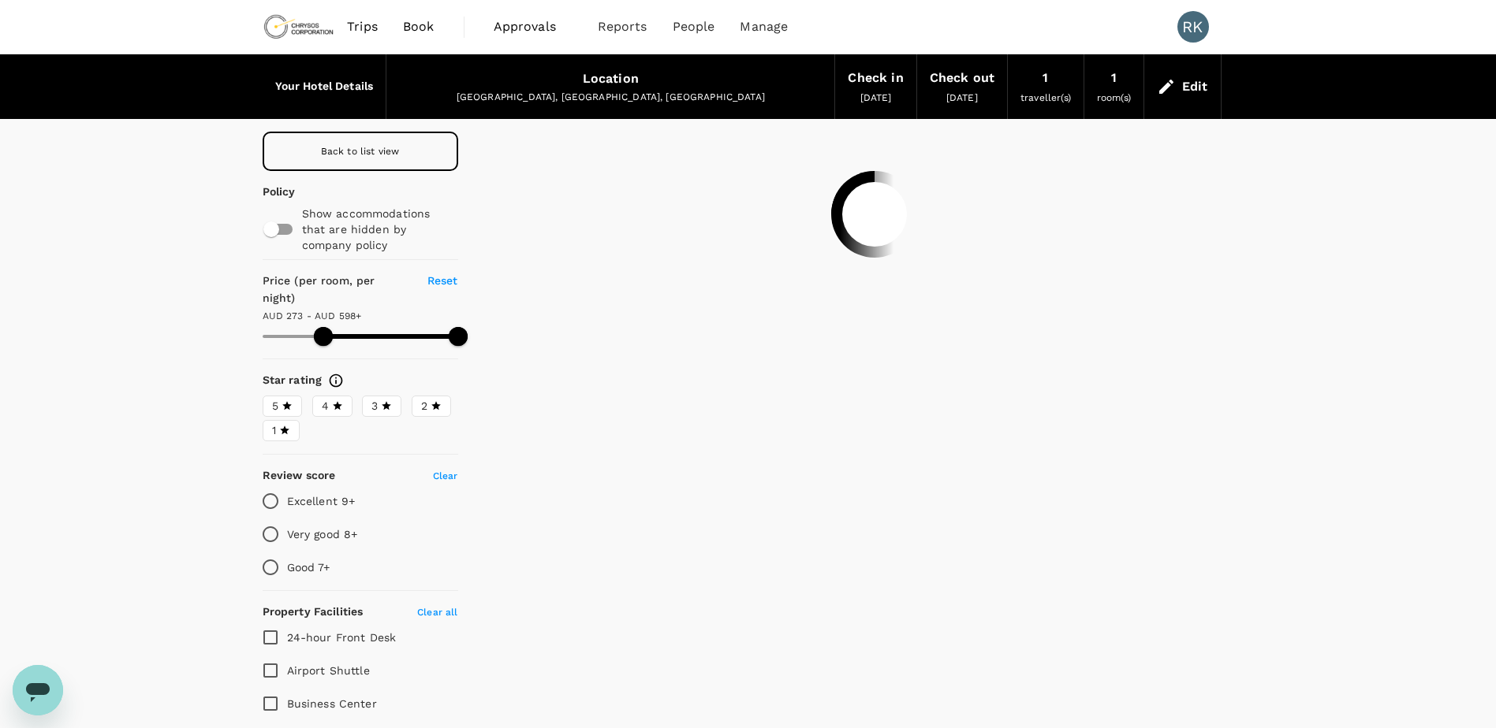
type input "273.28"
type input "597.28"
type input "273.28"
type input "597.28"
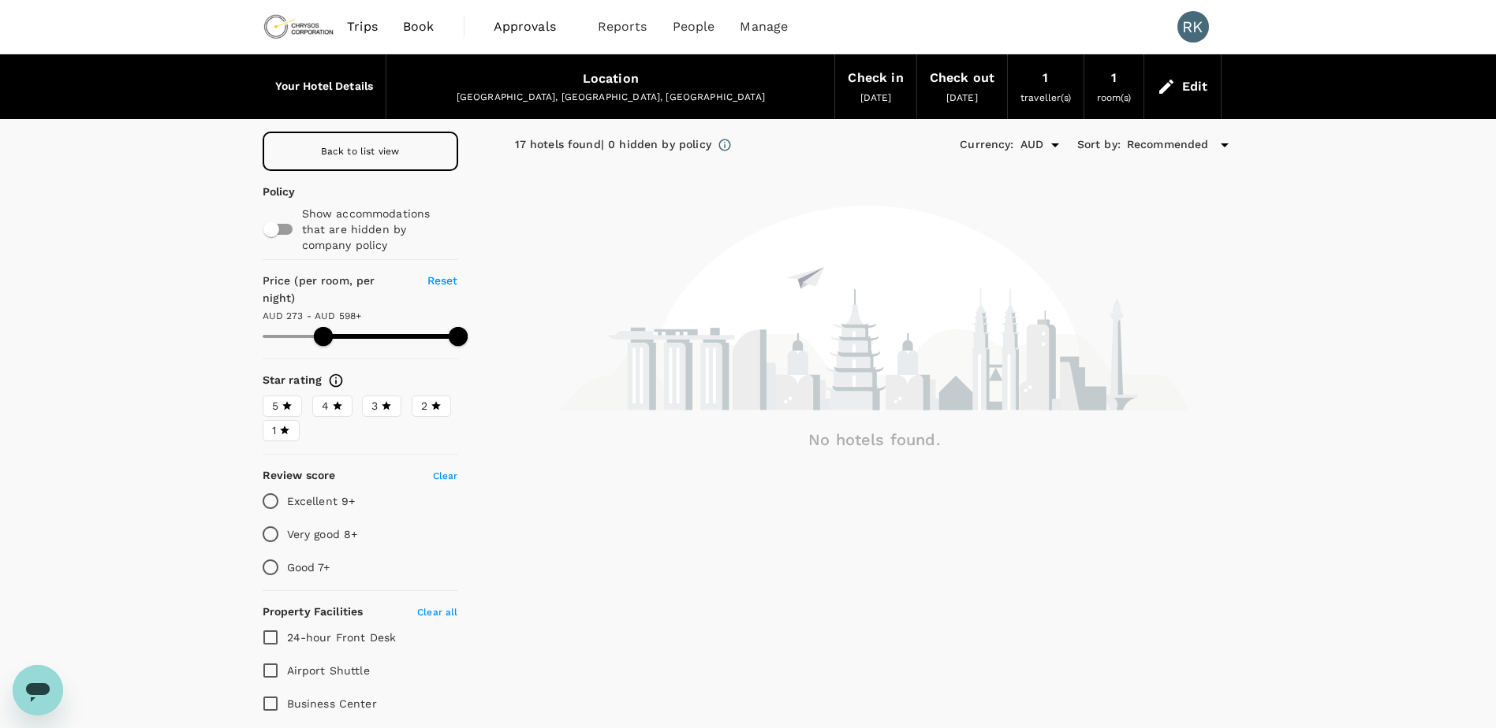
type input "273.28"
type input "597.28"
type input "260.28"
type input "597.28"
type input "260.28"
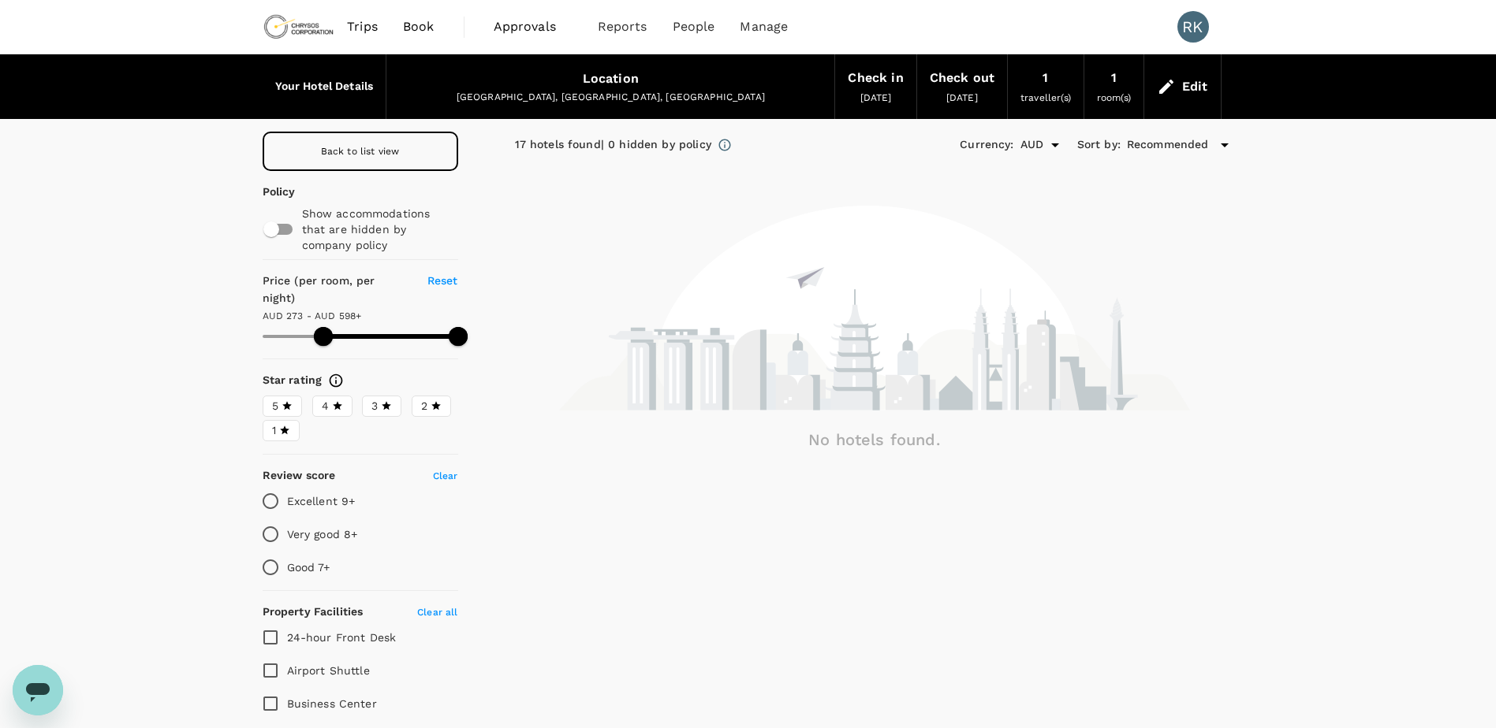
type input "597.28"
type input "254.28"
type input "597.28"
type input "218.28"
type input "597.28"
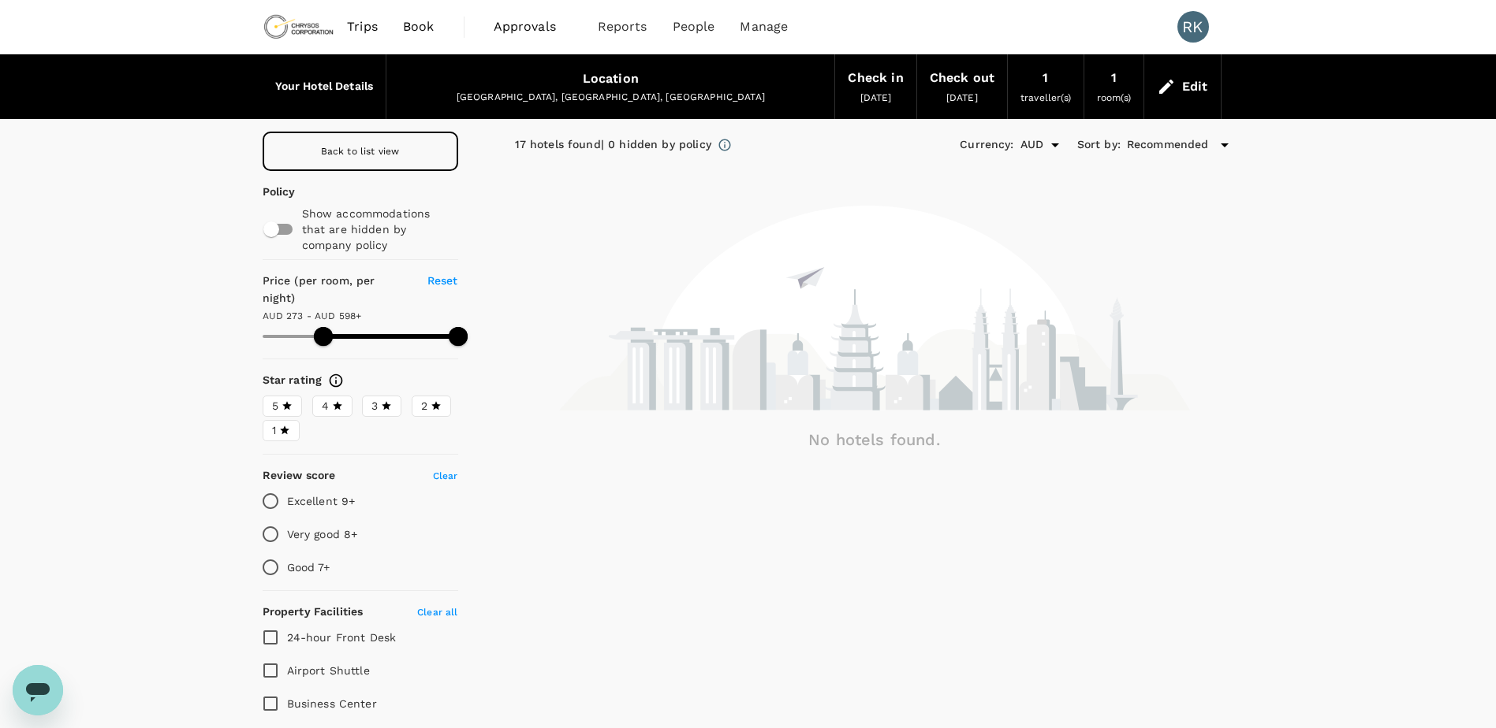
type input "190.28"
type input "597.28"
type input "163.28"
type input "597.28"
type input "144.28"
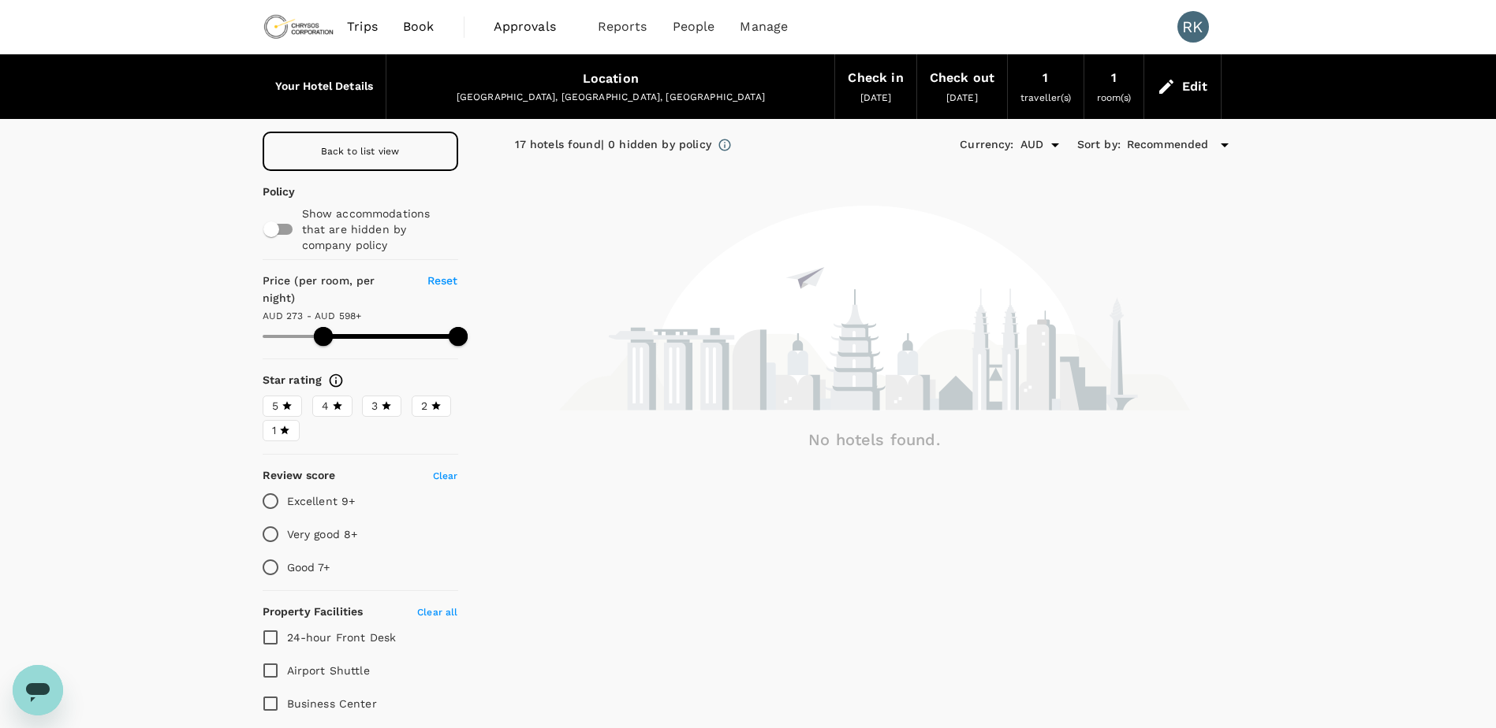
type input "597.28"
type input "140.28"
type input "597.28"
type input "135.28"
type input "597.28"
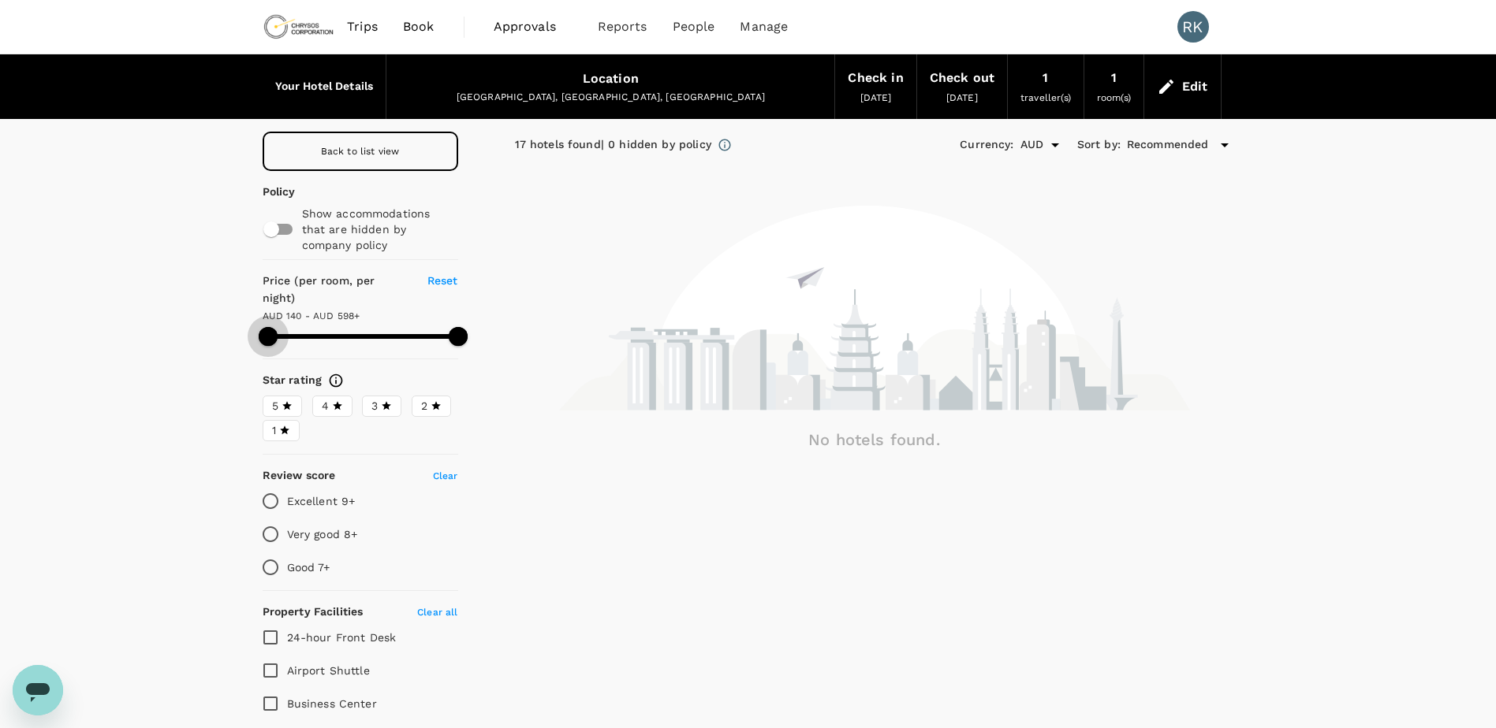
drag, startPoint x: 318, startPoint y: 320, endPoint x: 266, endPoint y: 330, distance: 52.9
click at [266, 330] on span at bounding box center [268, 336] width 19 height 19
type input "135.28"
type input "597.28"
type input "135.28"
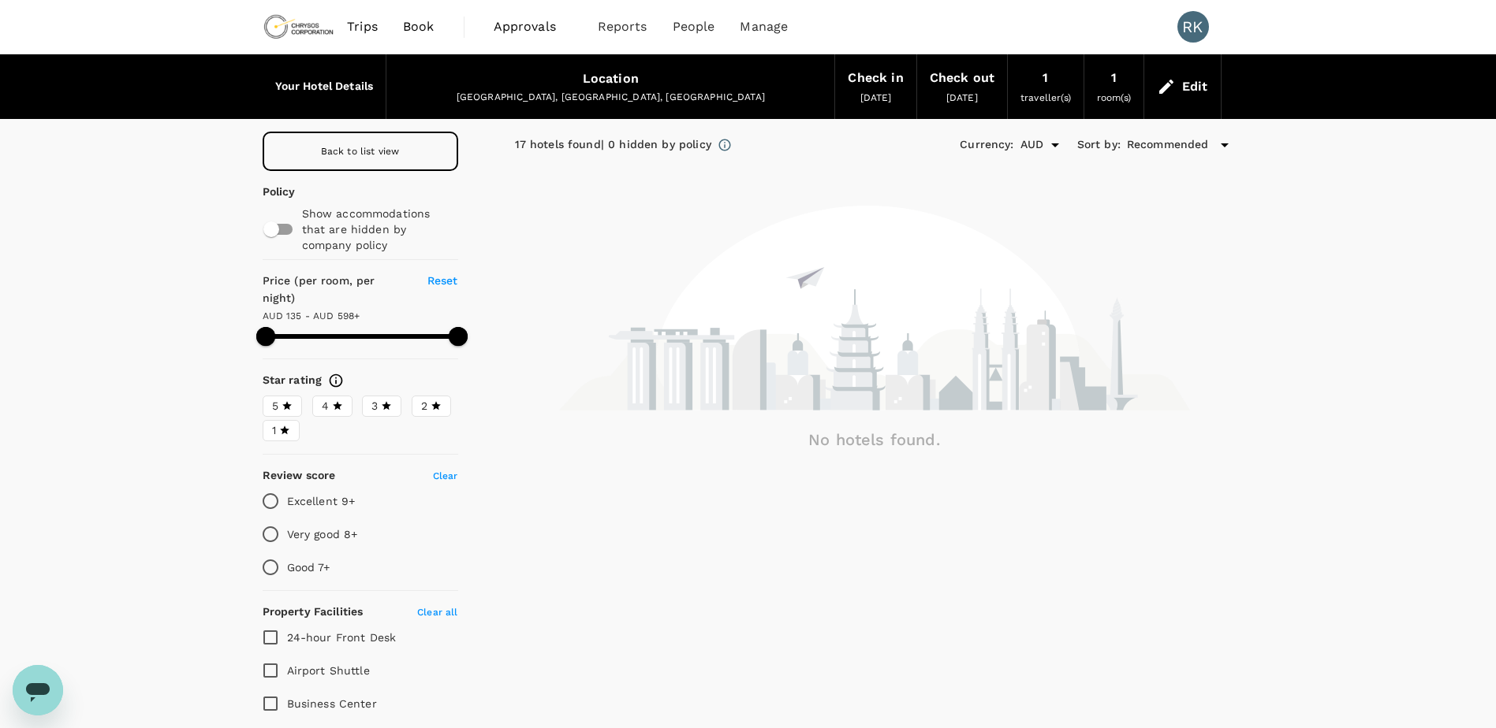
type input "597.28"
type input "135.28"
type input "597.28"
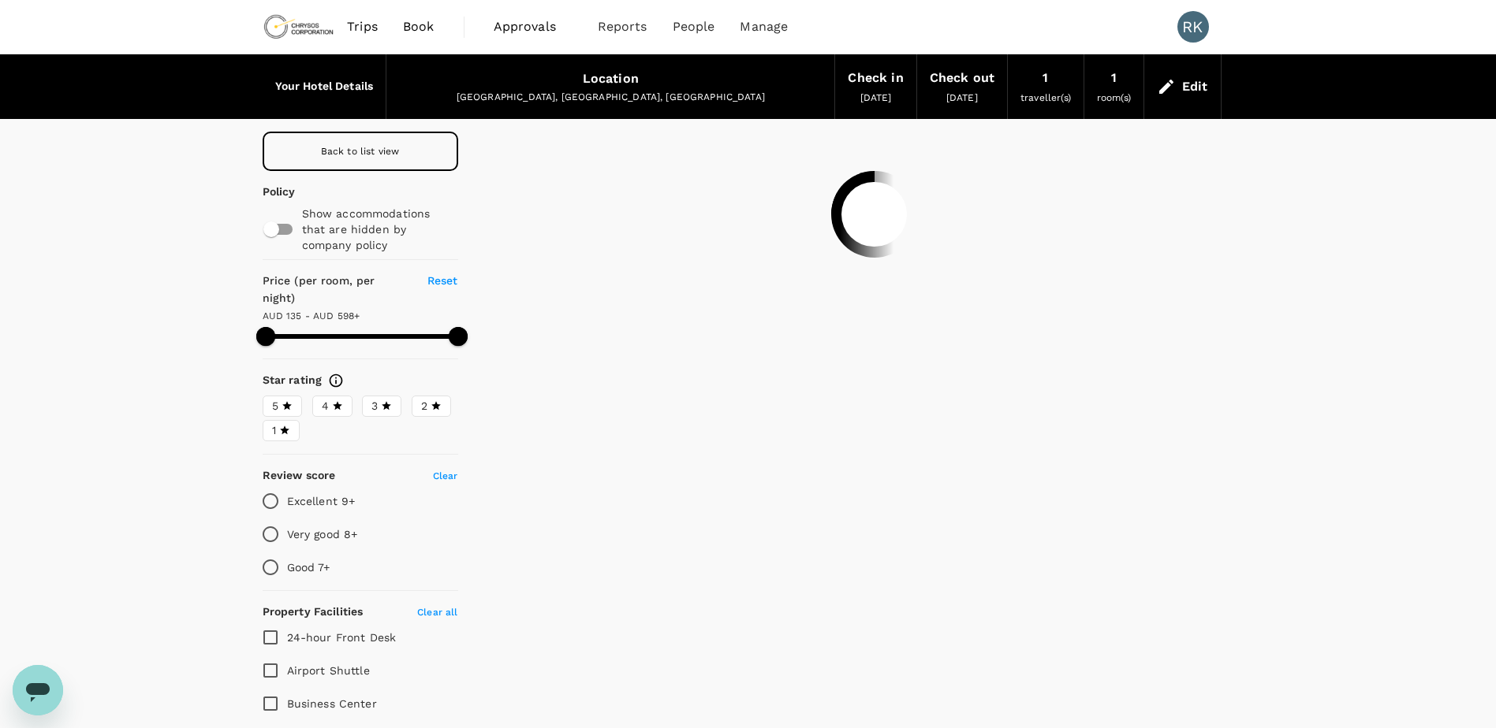
type input "135.28"
type input "597.28"
type input "135.28"
type input "597.28"
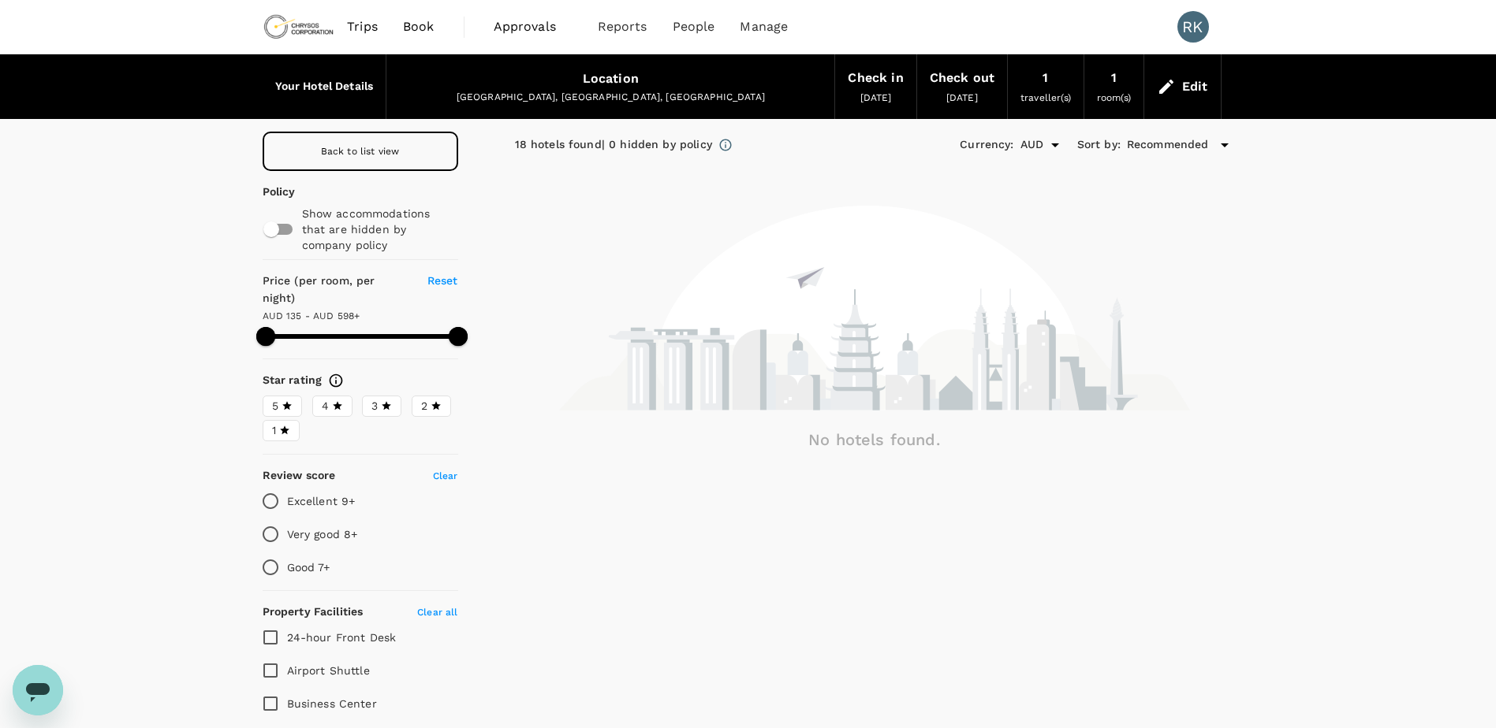
click at [544, 147] on div "18 hotels found | 0 hidden by policy" at bounding box center [613, 144] width 197 height 17
click at [870, 93] on span "[DATE]" at bounding box center [876, 97] width 32 height 11
click at [966, 100] on span "[DATE]" at bounding box center [962, 97] width 32 height 11
click at [1173, 87] on icon at bounding box center [1166, 86] width 19 height 19
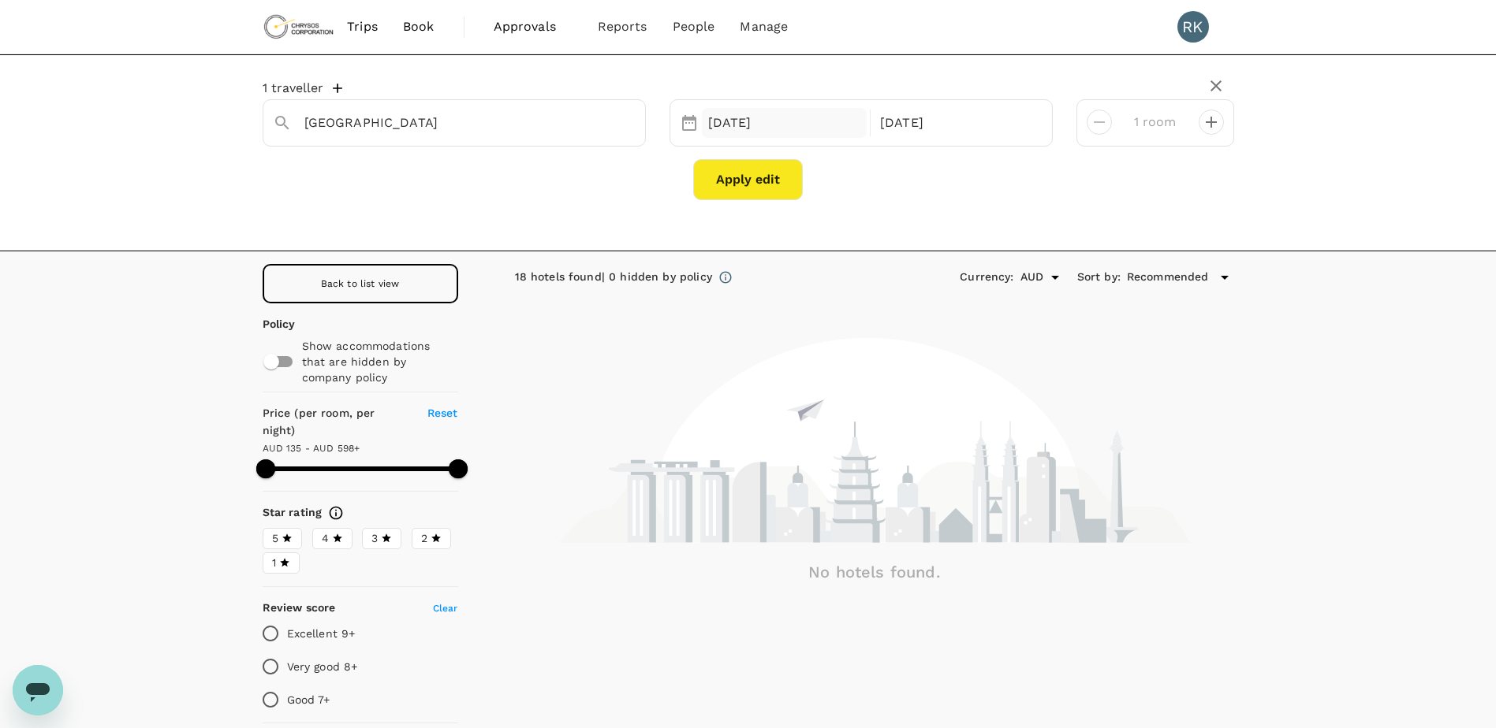
click at [766, 131] on div "17 Sep" at bounding box center [785, 123] width 166 height 31
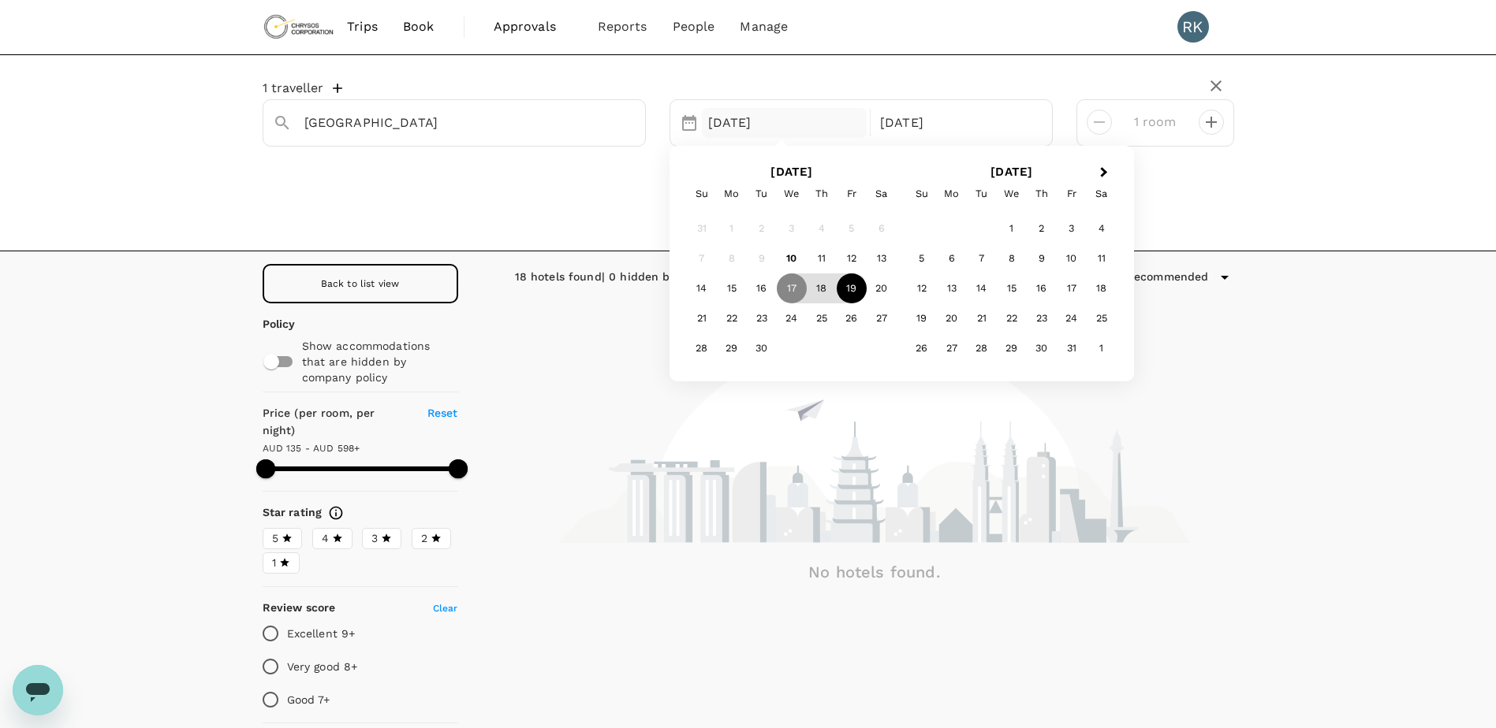
click at [855, 289] on div "19" at bounding box center [851, 289] width 30 height 30
click at [792, 293] on div "17" at bounding box center [792, 289] width 30 height 30
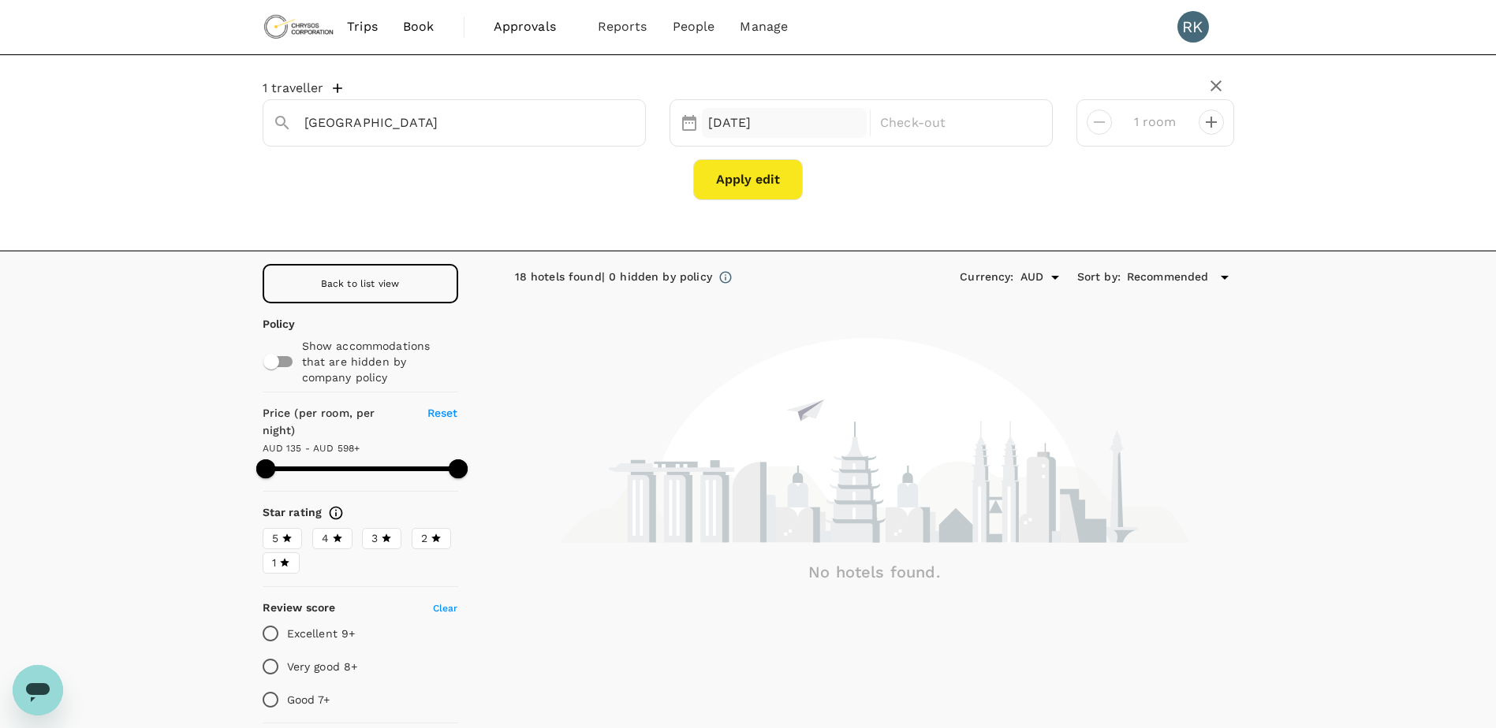
click at [725, 122] on div "19 Sep" at bounding box center [785, 123] width 166 height 31
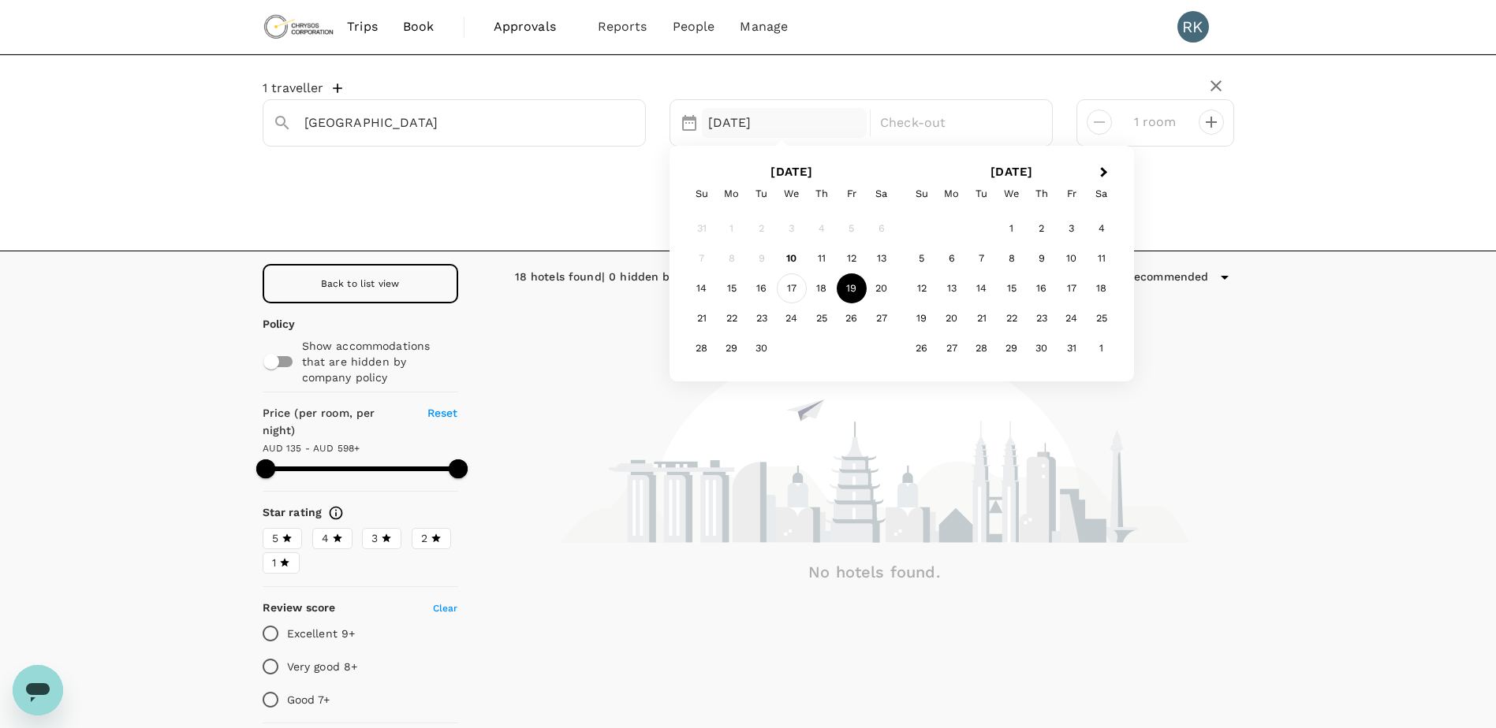
click at [789, 285] on div "17" at bounding box center [792, 289] width 30 height 30
click at [847, 287] on div "19" at bounding box center [851, 289] width 30 height 30
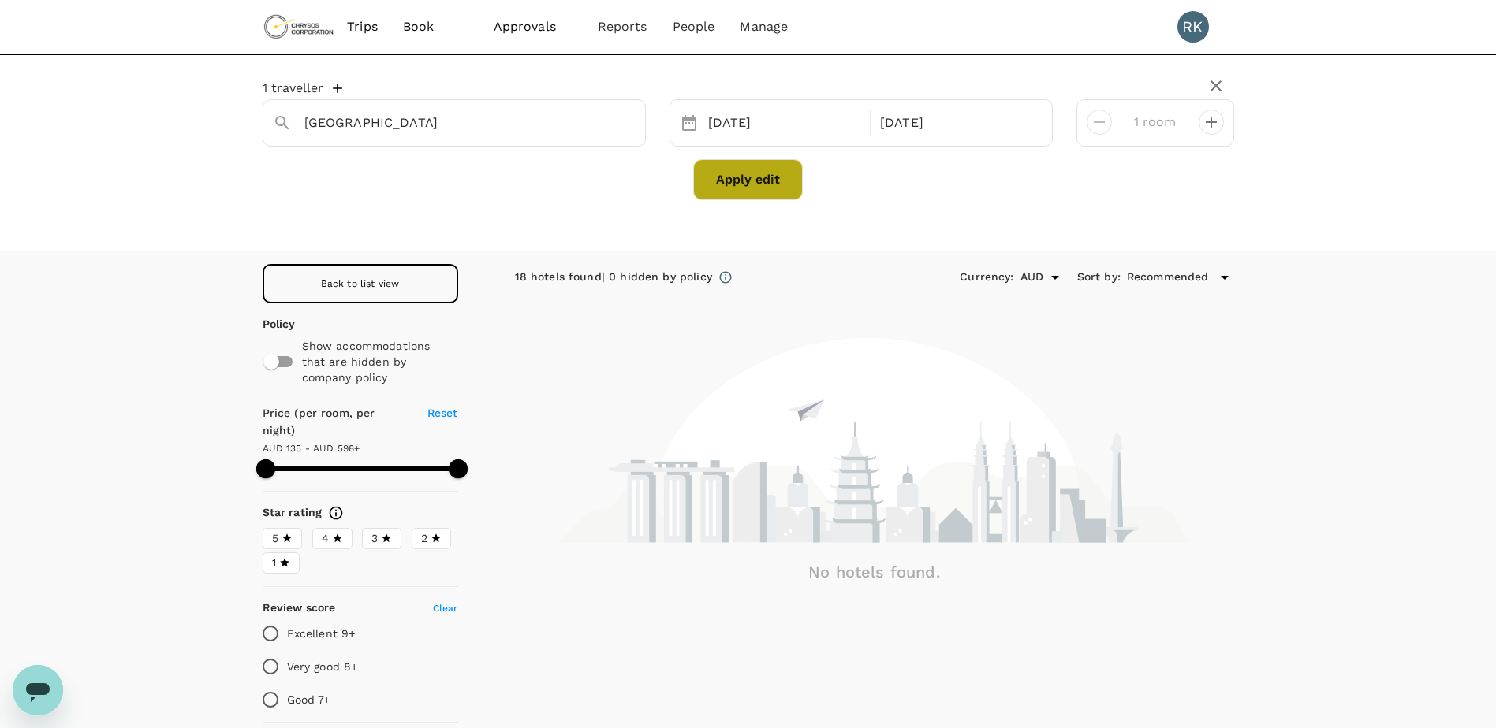
click at [761, 185] on button "Apply edit" at bounding box center [748, 179] width 110 height 41
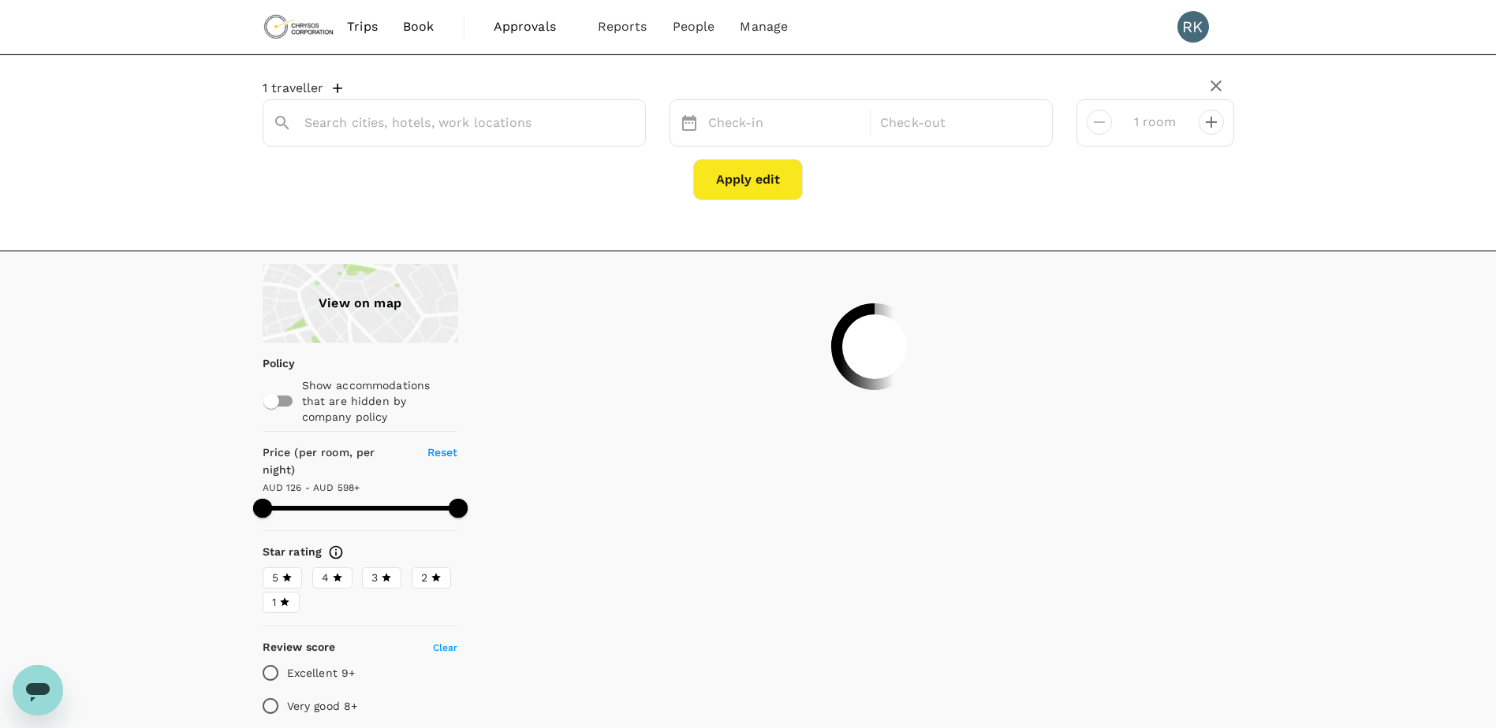
type input "[GEOGRAPHIC_DATA]"
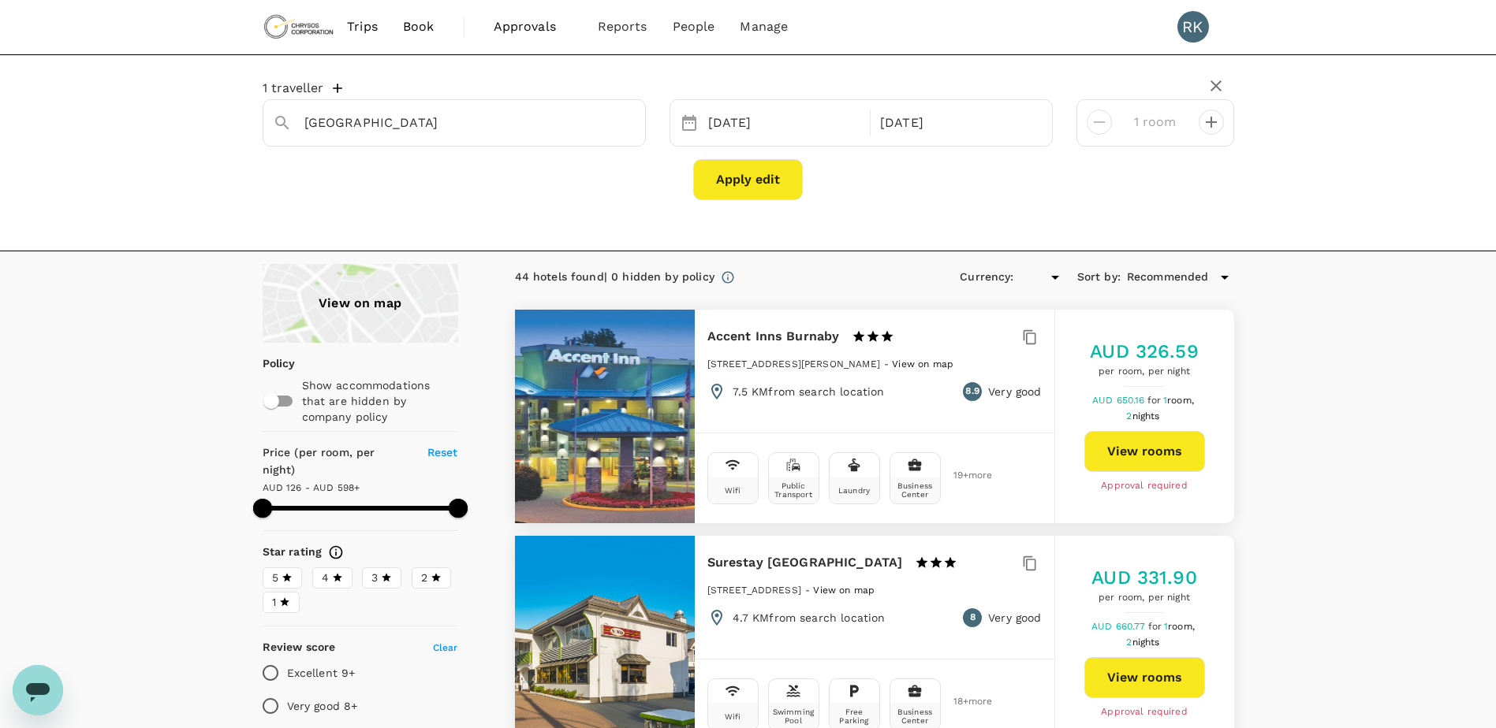
type input "597.28"
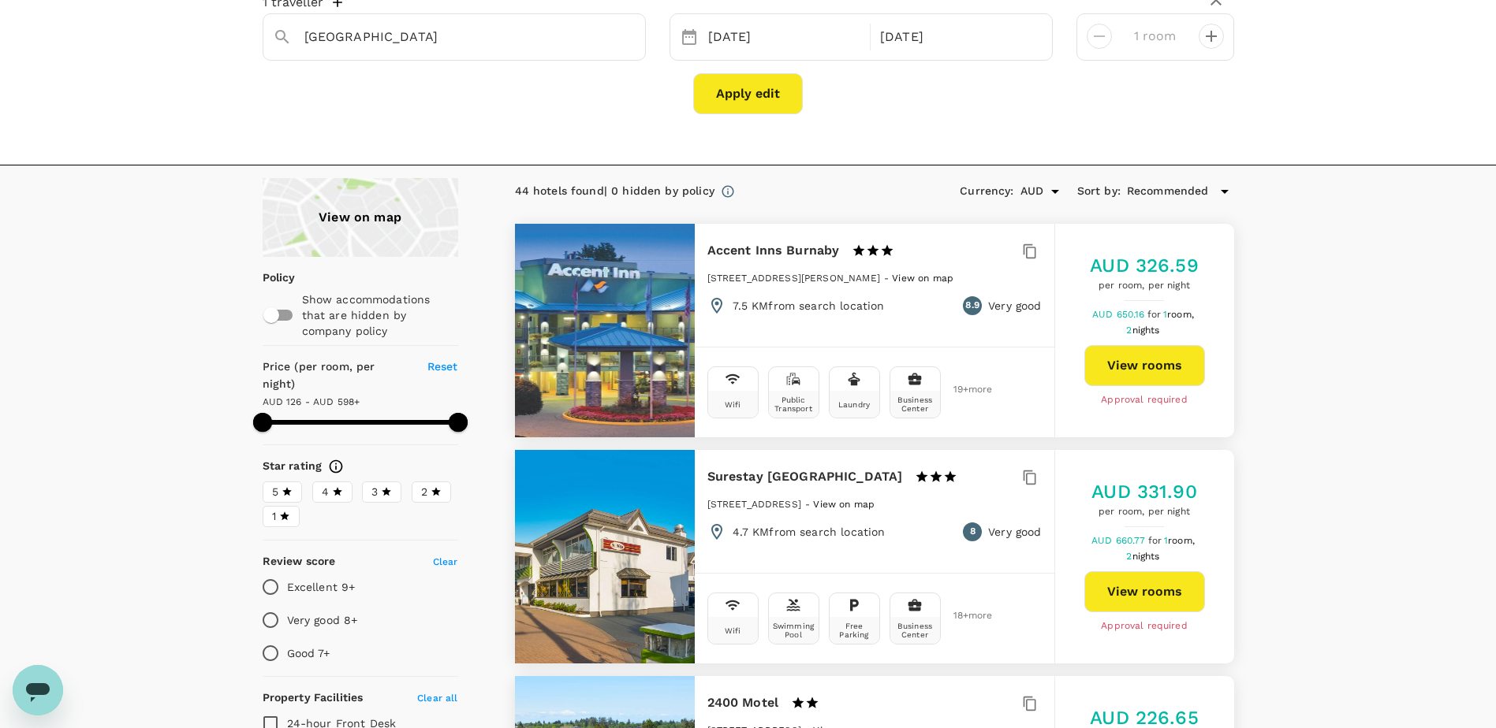
scroll to position [79, 0]
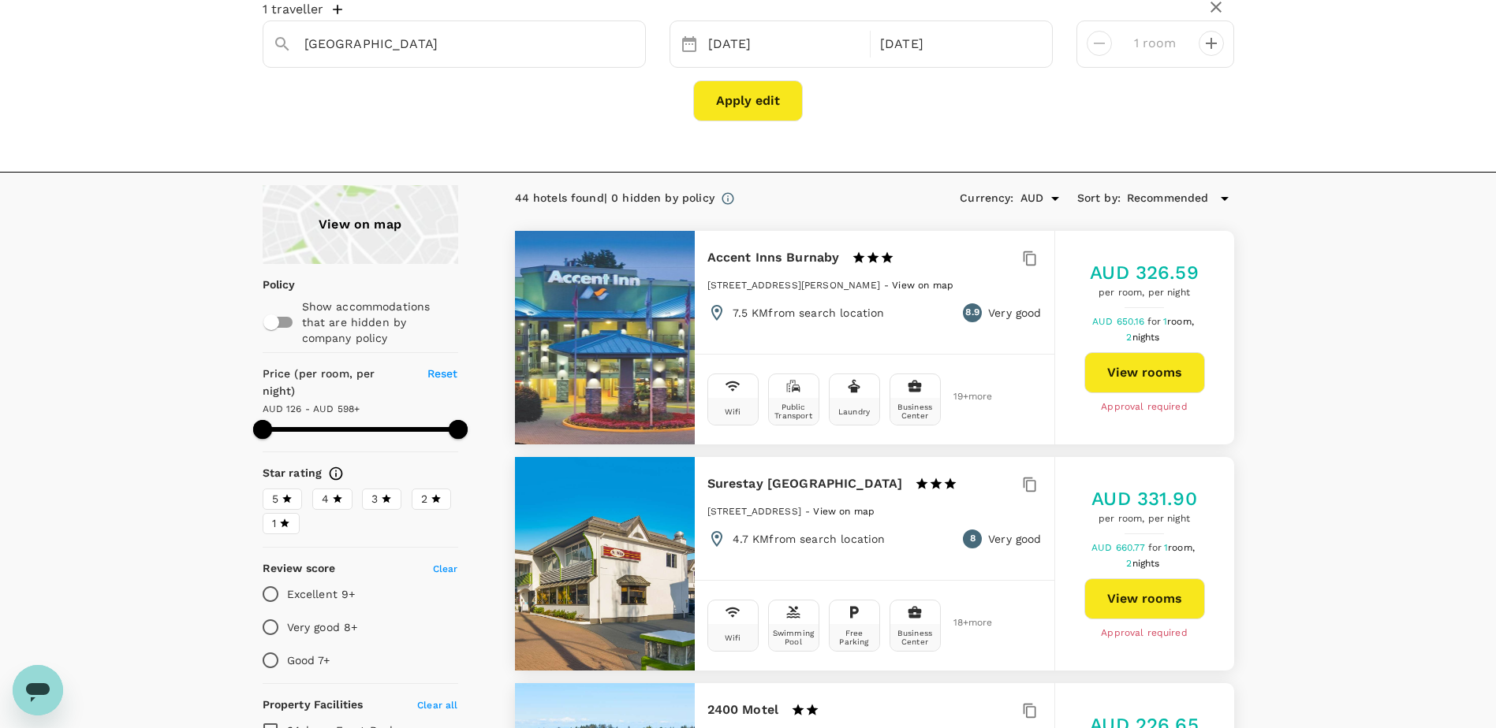
click at [1056, 199] on icon "Open" at bounding box center [1055, 199] width 8 height 4
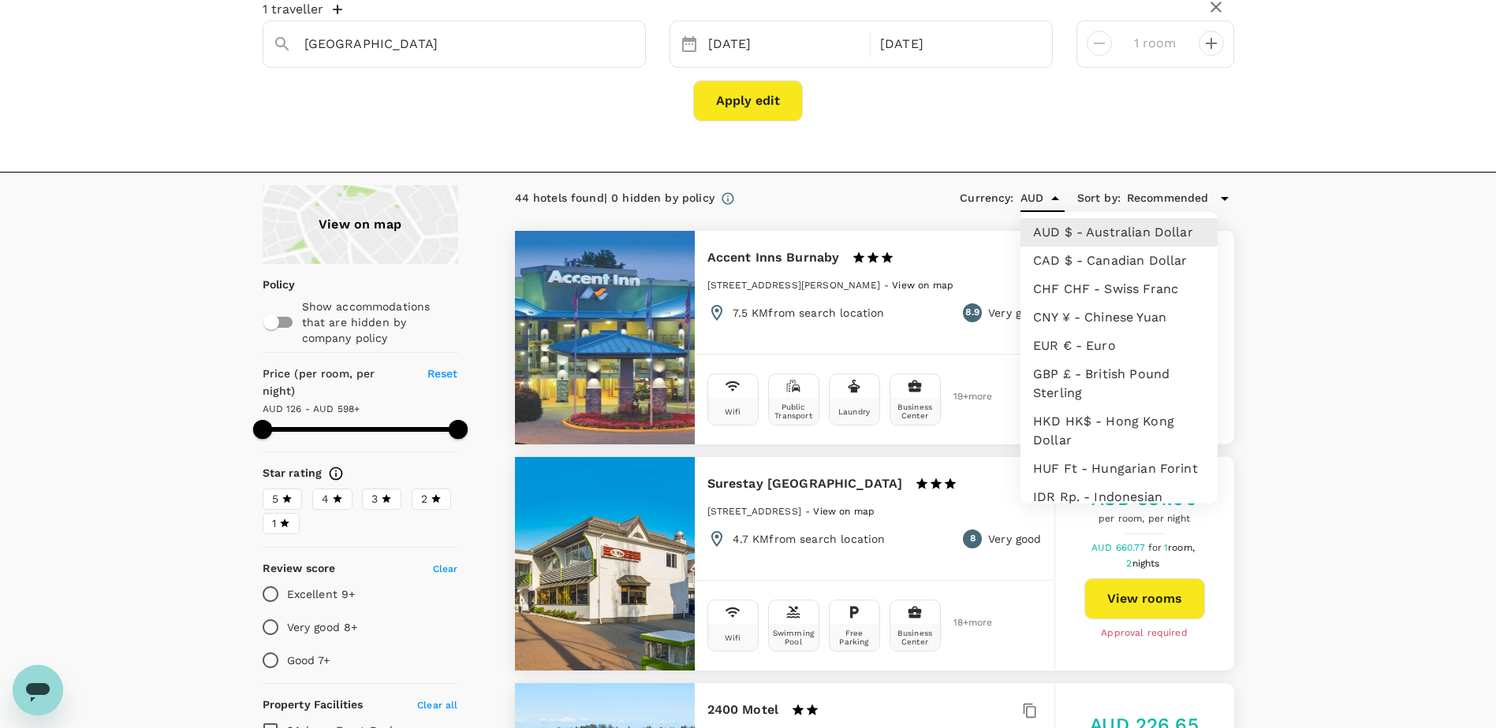
click at [1060, 263] on li "CAD $ - Canadian Dollar" at bounding box center [1118, 261] width 197 height 28
type input "CAD"
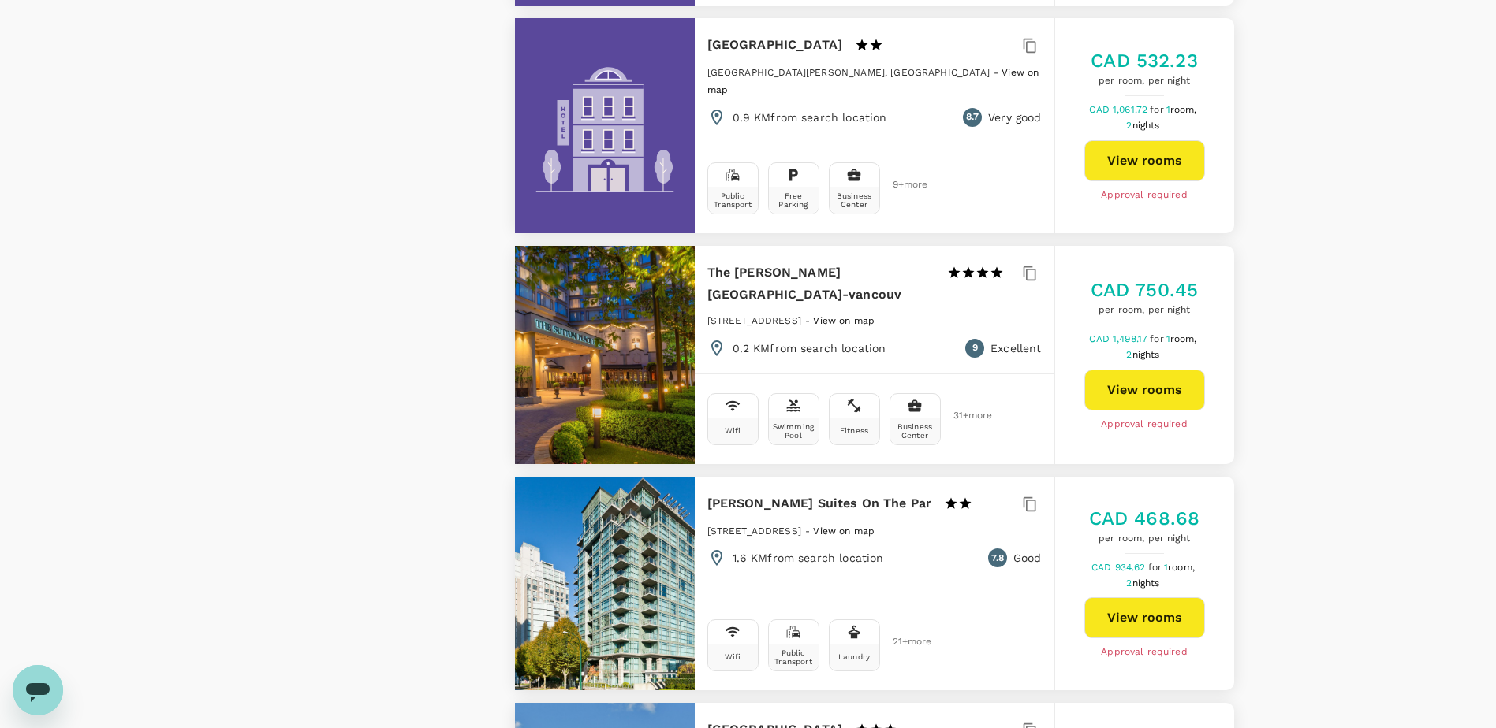
scroll to position [1813, 0]
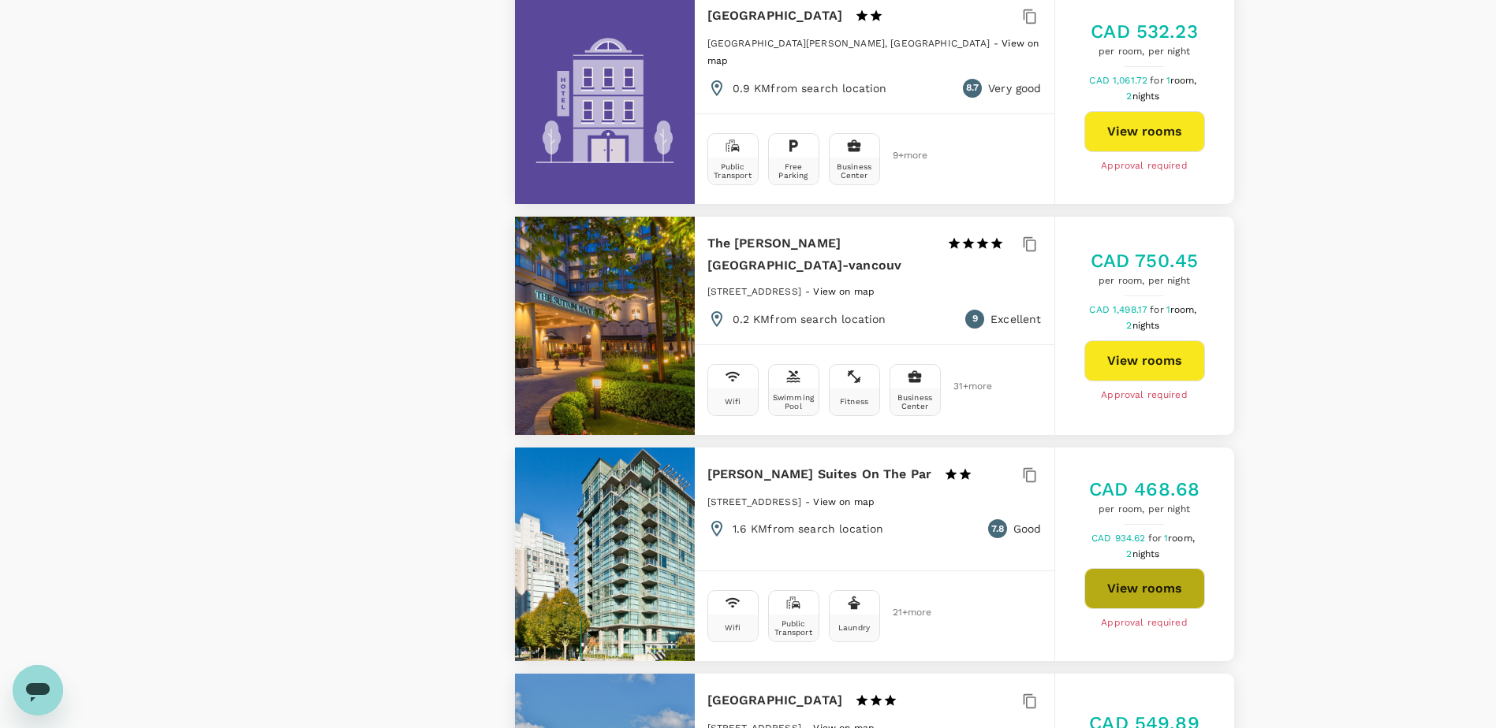
click at [1134, 602] on button "View rooms" at bounding box center [1144, 588] width 121 height 41
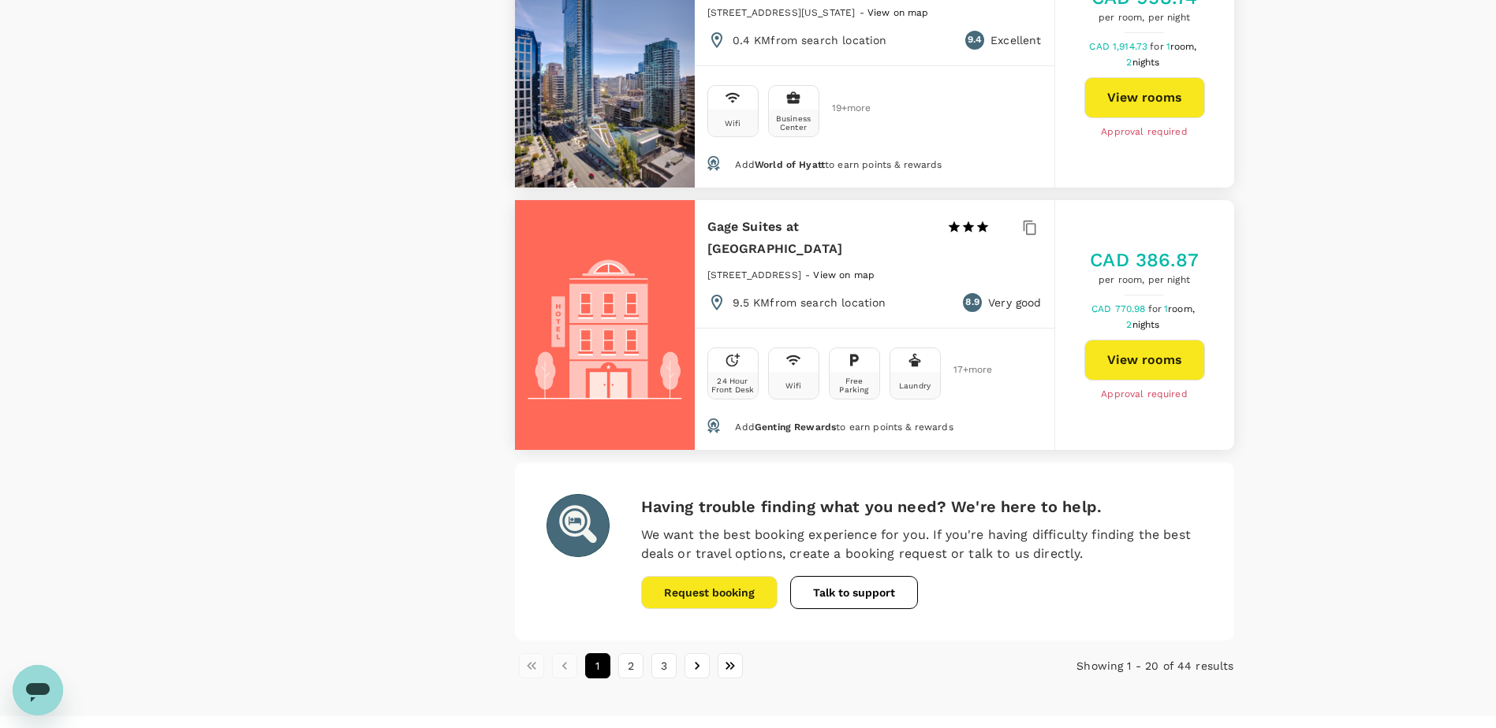
scroll to position [4500, 0]
click at [628, 653] on button "2" at bounding box center [630, 665] width 25 height 25
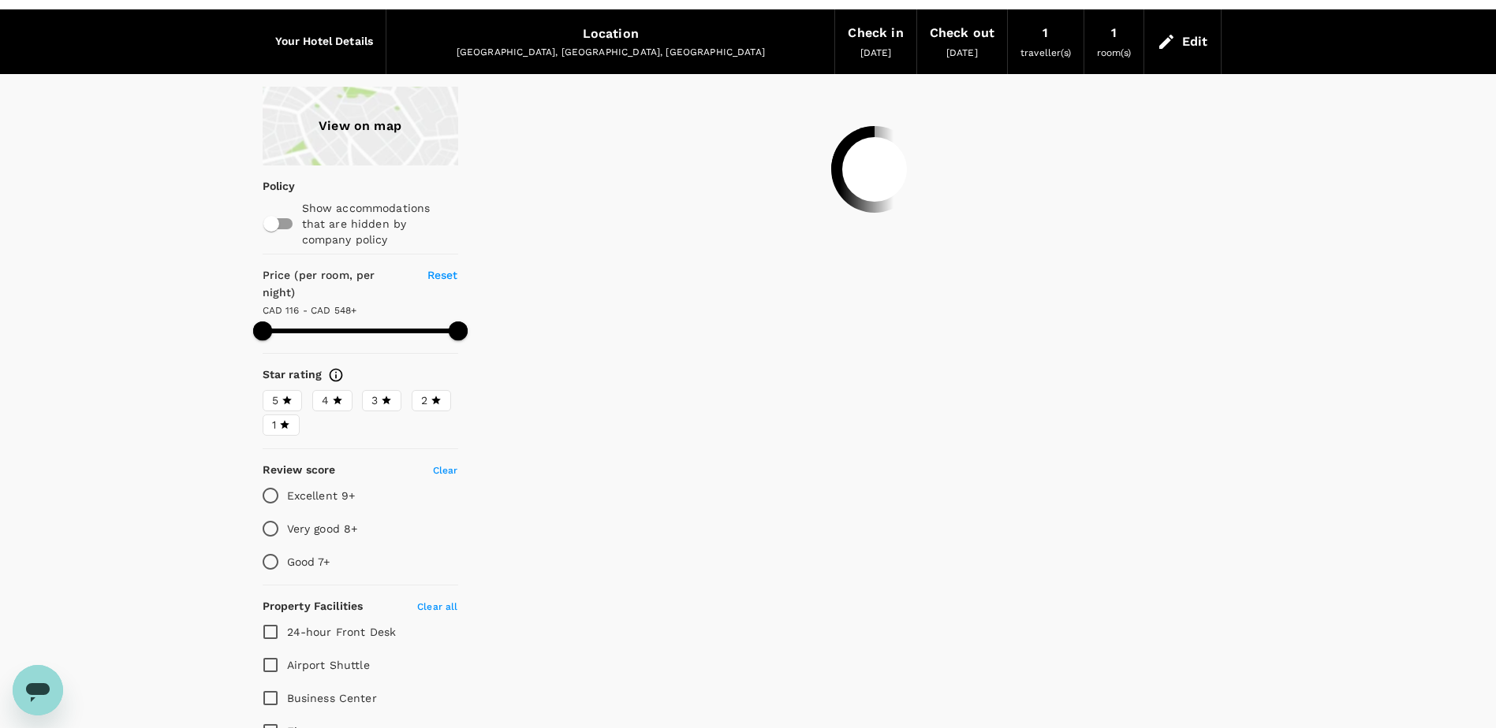
scroll to position [0, 0]
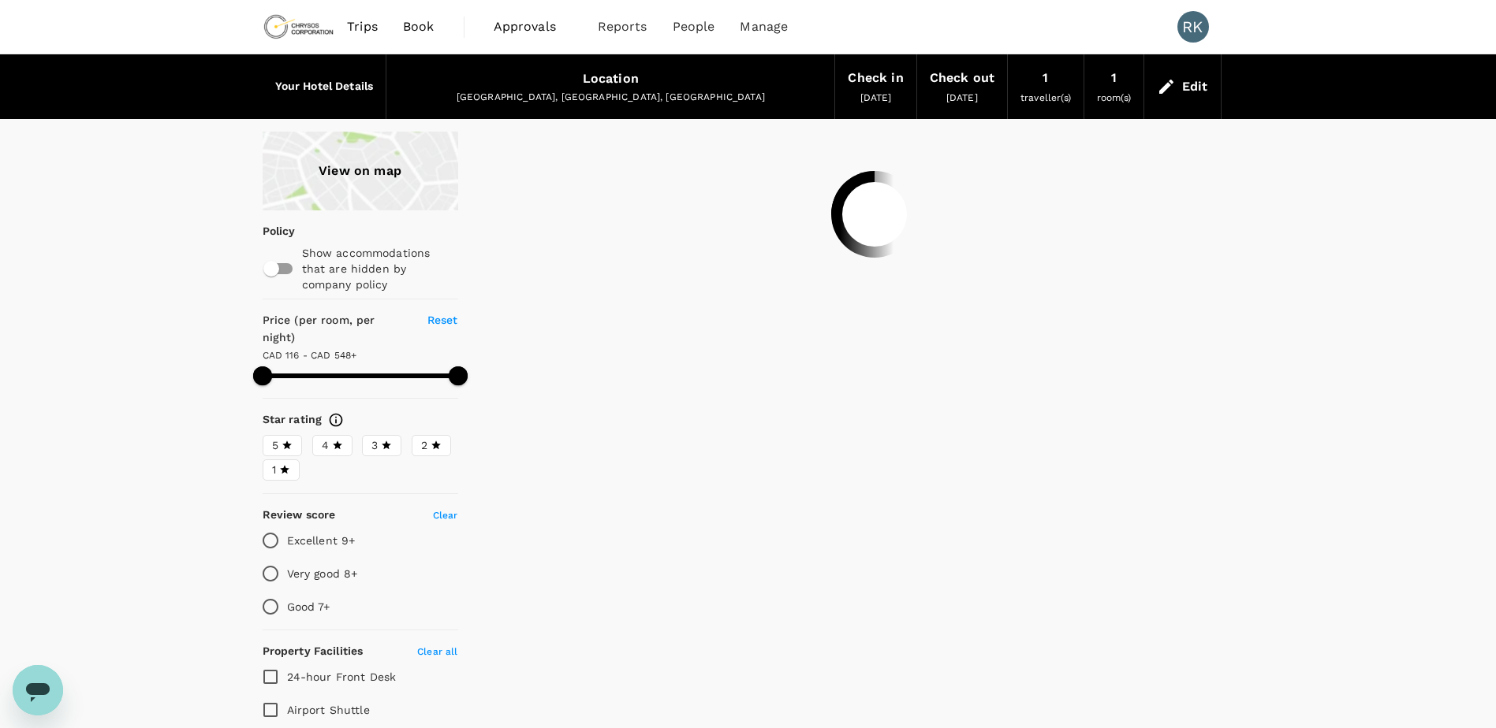
type input "597.28"
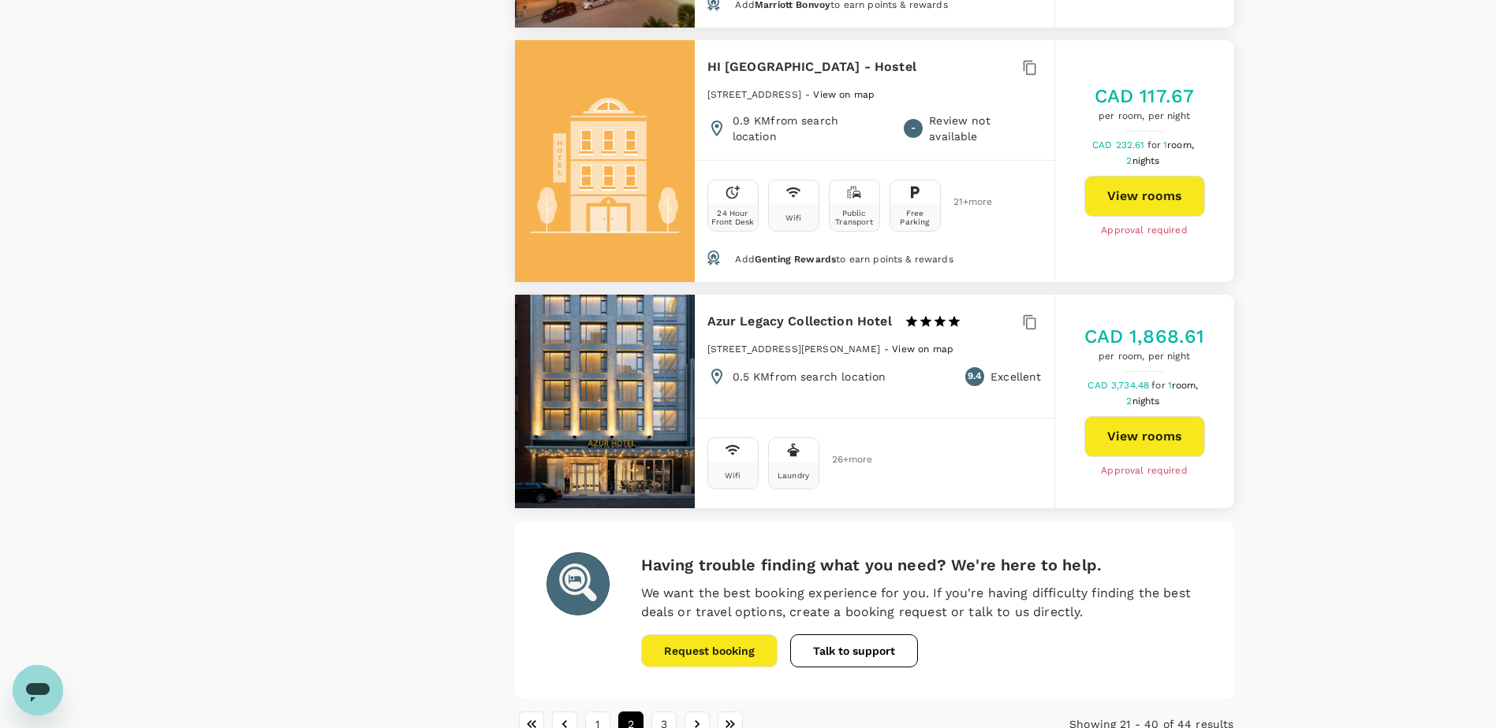
scroll to position [4494, 0]
